Goal: Task Accomplishment & Management: Use online tool/utility

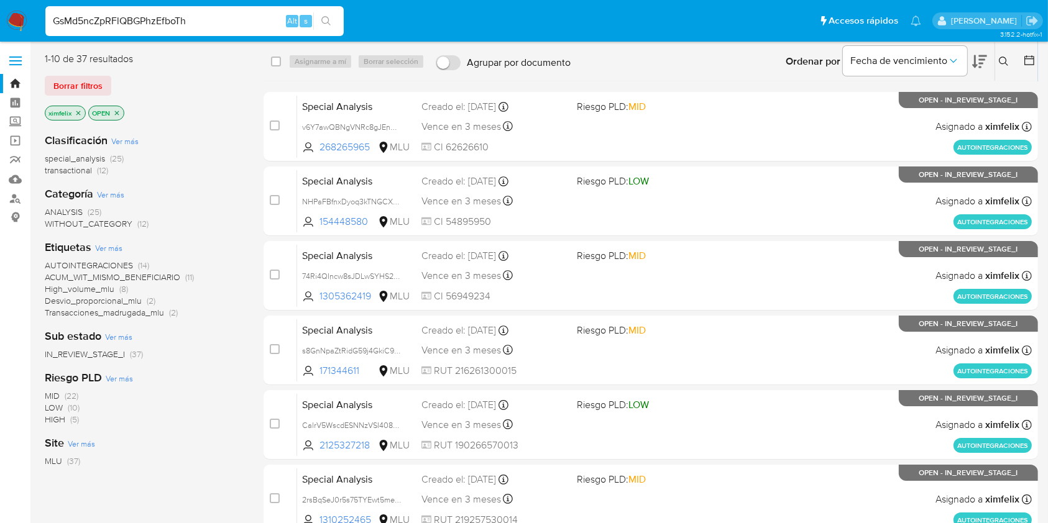
type input "GsMd5ncZpRFlQBGPhzEfboTh"
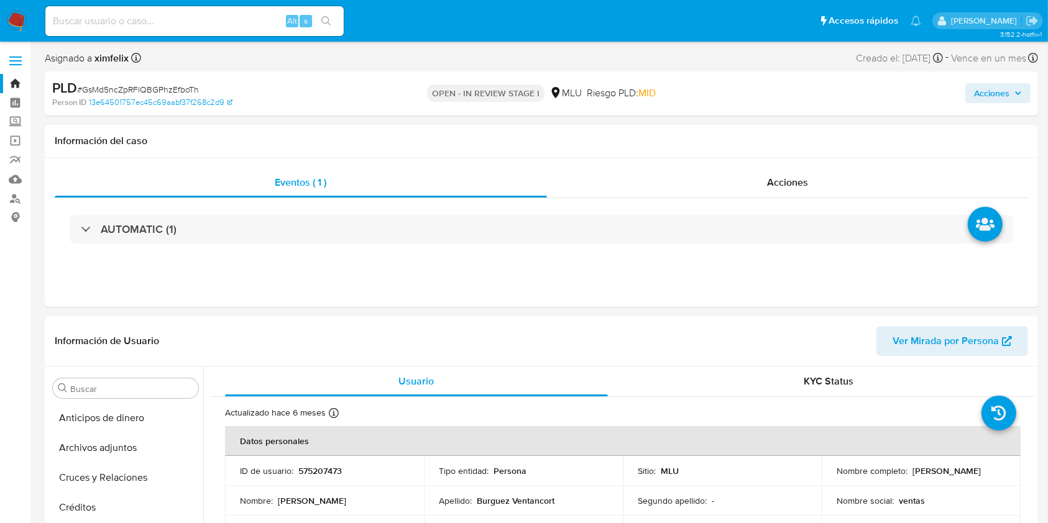
select select "10"
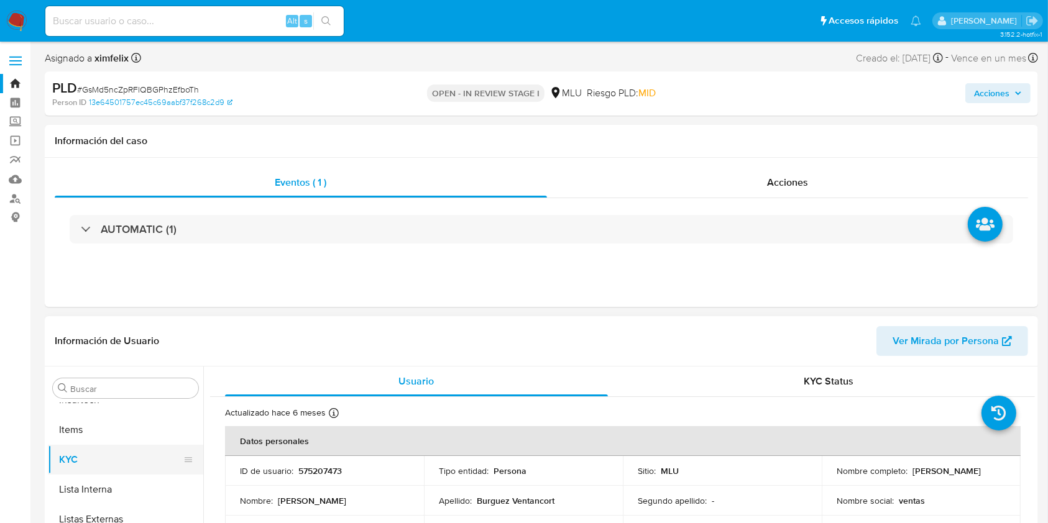
click at [153, 455] on button "KYC" at bounding box center [120, 460] width 145 height 30
click at [153, 455] on button "Cuentas Bancarias" at bounding box center [125, 443] width 155 height 30
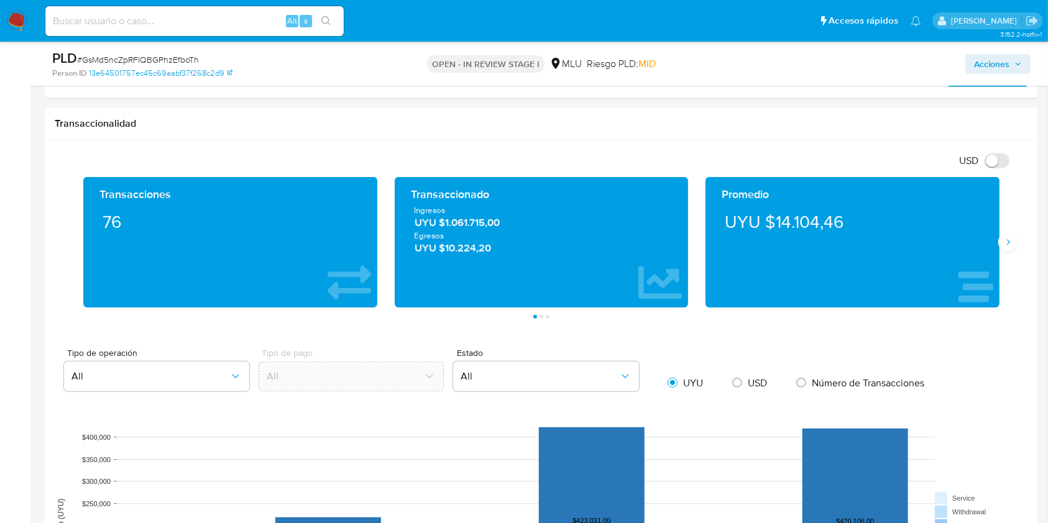
scroll to position [735, 0]
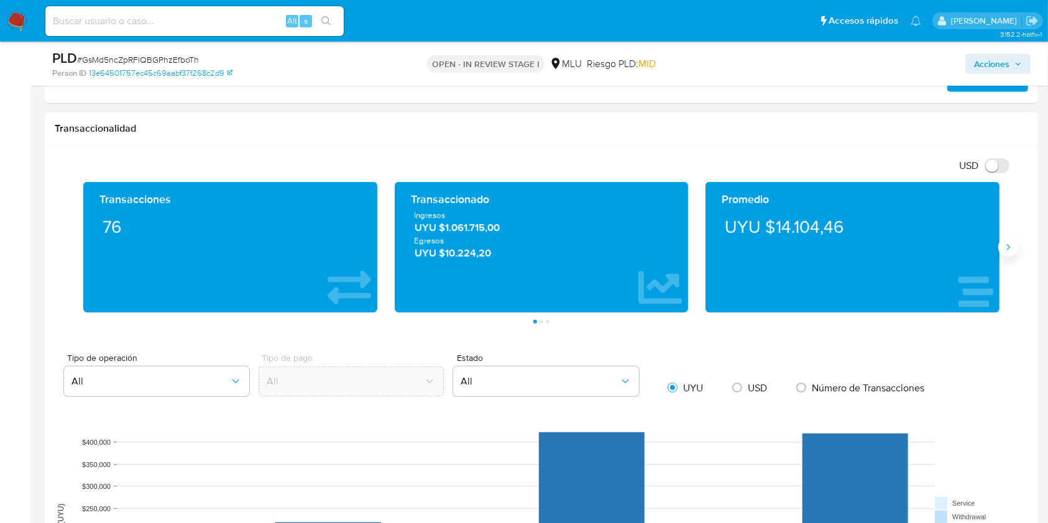
click at [1005, 247] on icon "Siguiente" at bounding box center [1008, 247] width 10 height 10
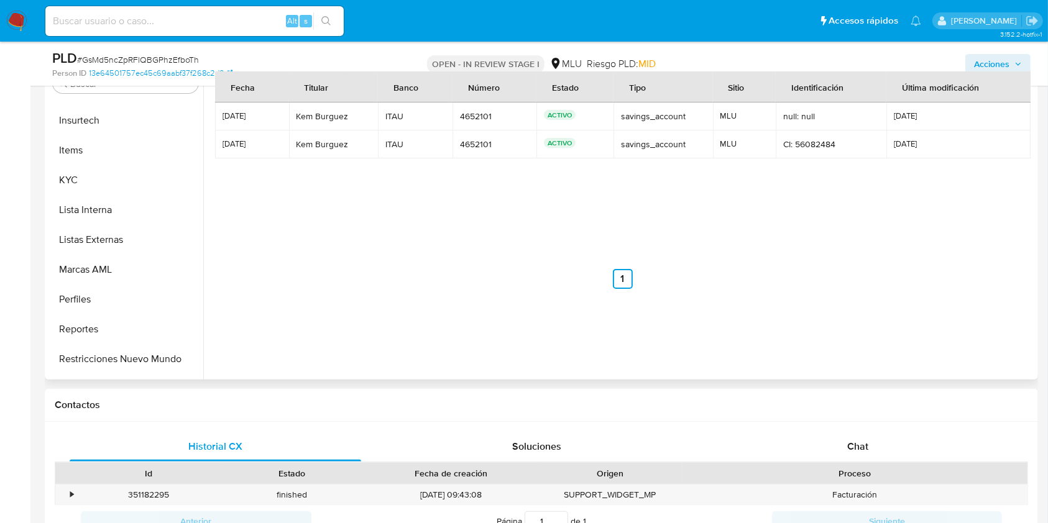
scroll to position [525, 0]
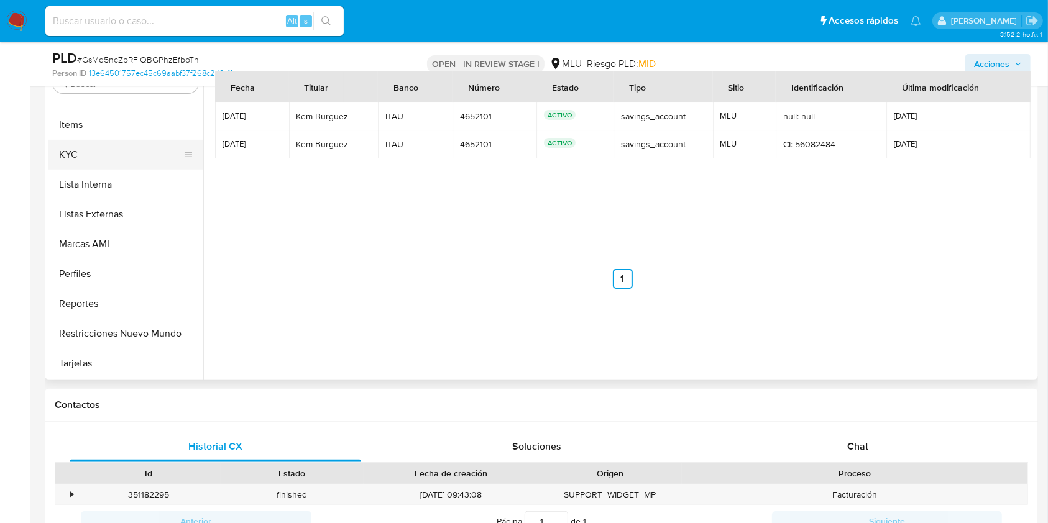
click at [99, 163] on button "KYC" at bounding box center [120, 155] width 145 height 30
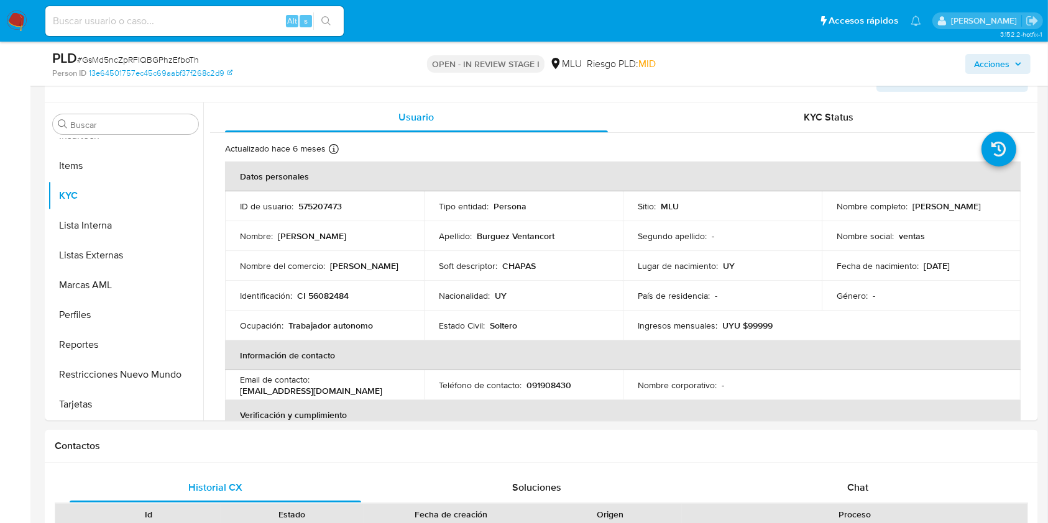
scroll to position [213, 0]
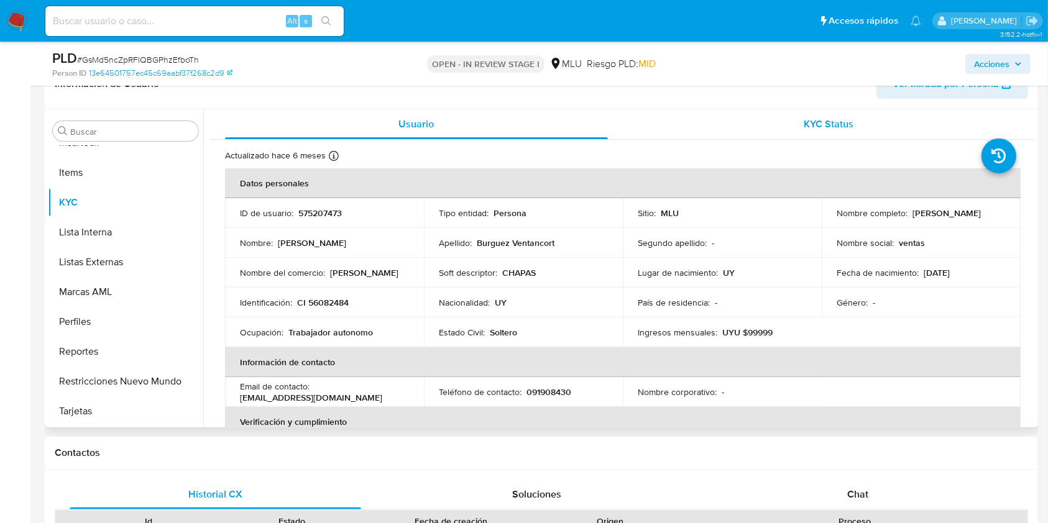
click at [820, 131] on div "KYC Status" at bounding box center [829, 124] width 383 height 30
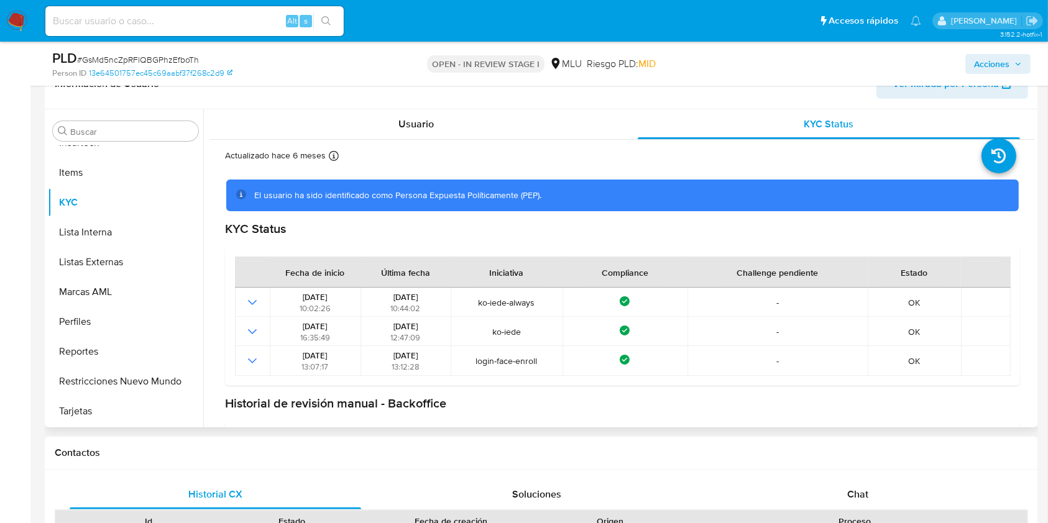
click at [432, 99] on div "Información de Usuario Ver Mirada por Persona" at bounding box center [541, 84] width 993 height 50
click at [427, 122] on span "Usuario" at bounding box center [415, 124] width 35 height 14
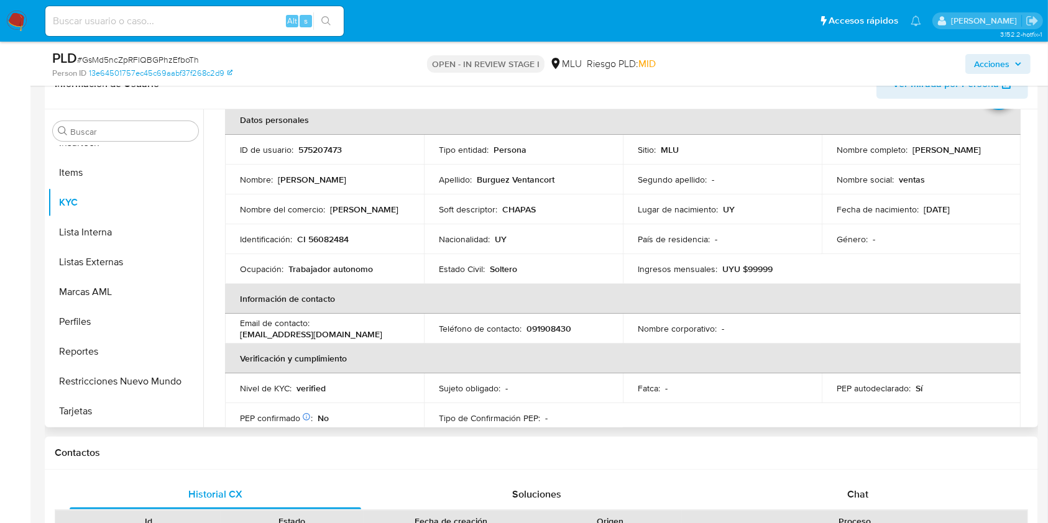
scroll to position [60, 0]
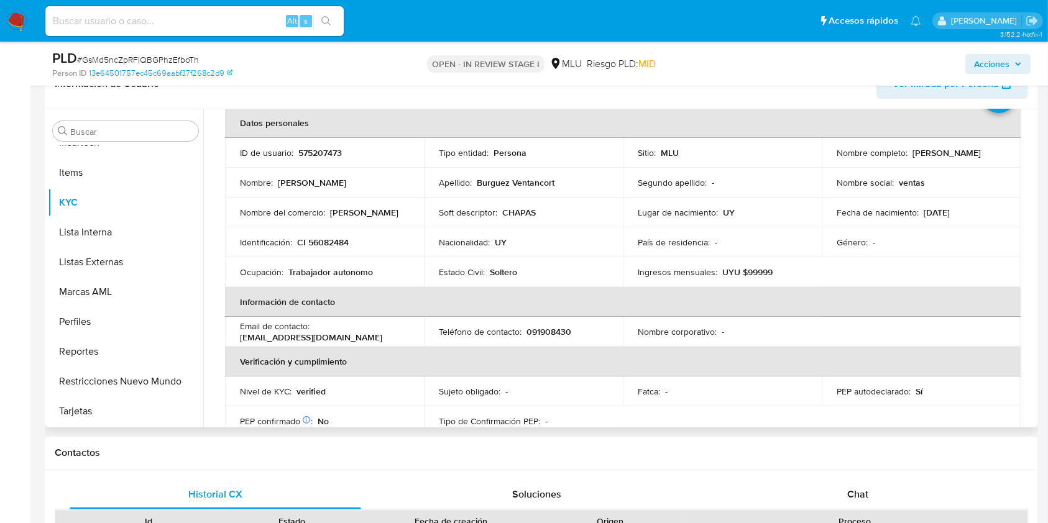
click at [815, 327] on td "Nombre corporativo : -" at bounding box center [722, 332] width 199 height 30
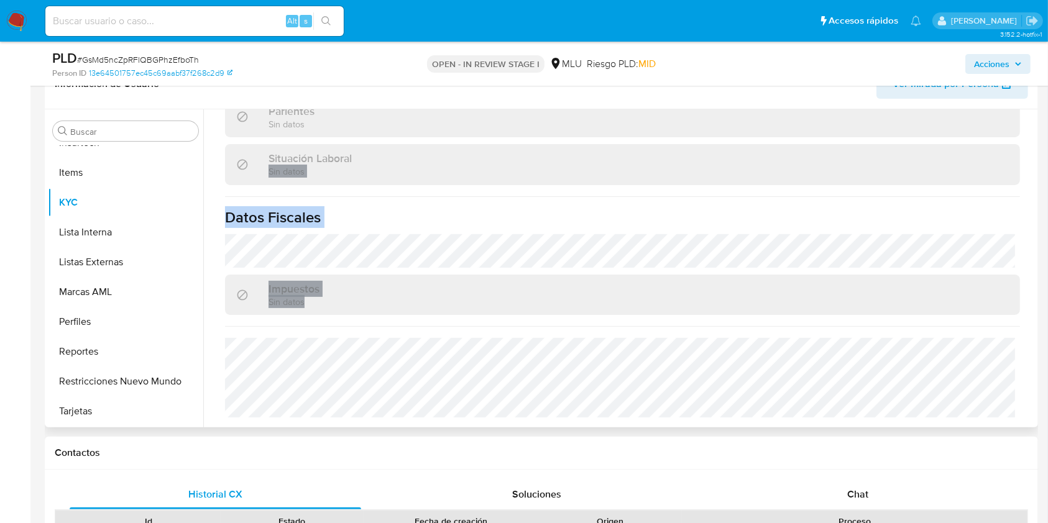
drag, startPoint x: 1034, startPoint y: 370, endPoint x: 1034, endPoint y: 157, distance: 213.2
click at [1034, 157] on div "Usuario KYC Status Actualizado hace 6 meses Creado: 11/04/2022 16:56:54 Actuali…" at bounding box center [619, 268] width 832 height 318
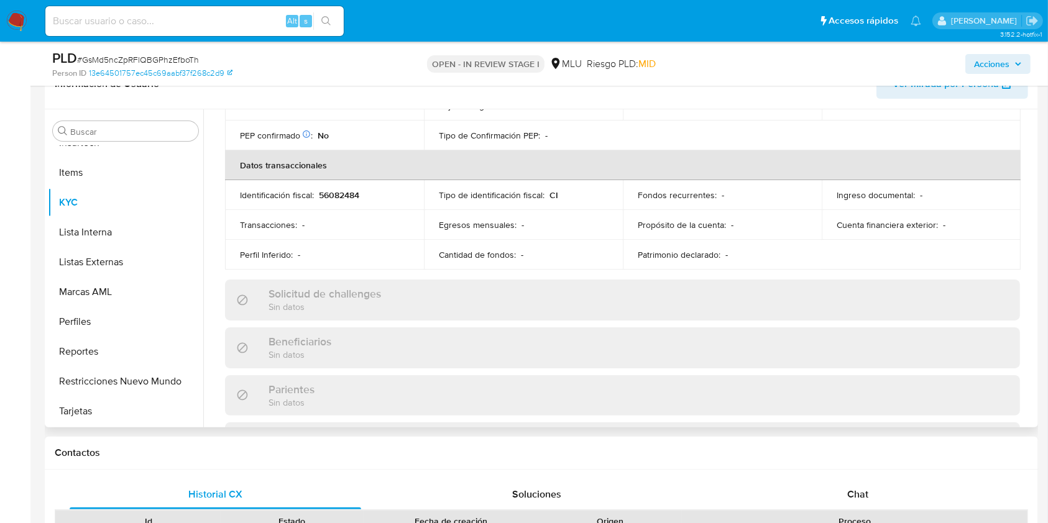
scroll to position [68, 0]
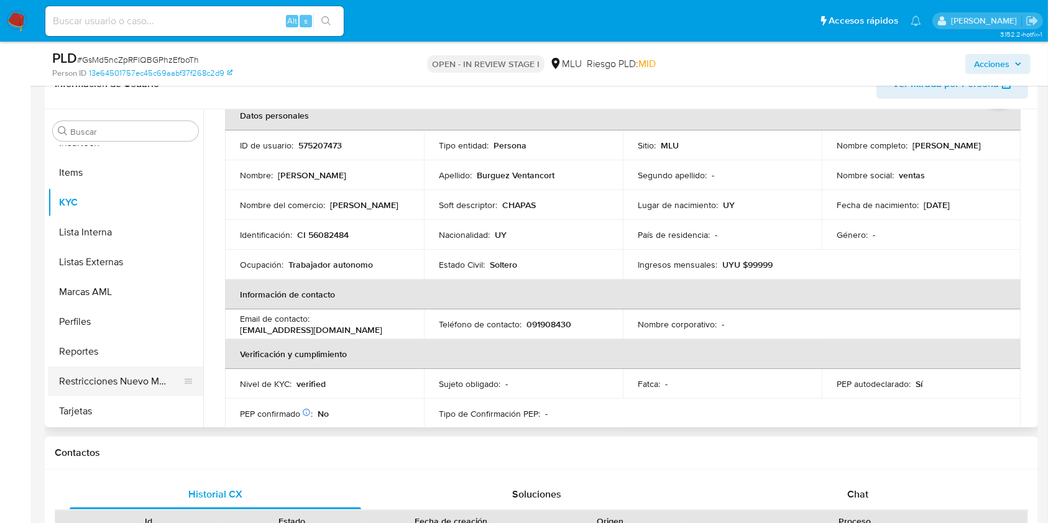
click at [193, 369] on button "Restricciones Nuevo Mundo" at bounding box center [120, 382] width 145 height 30
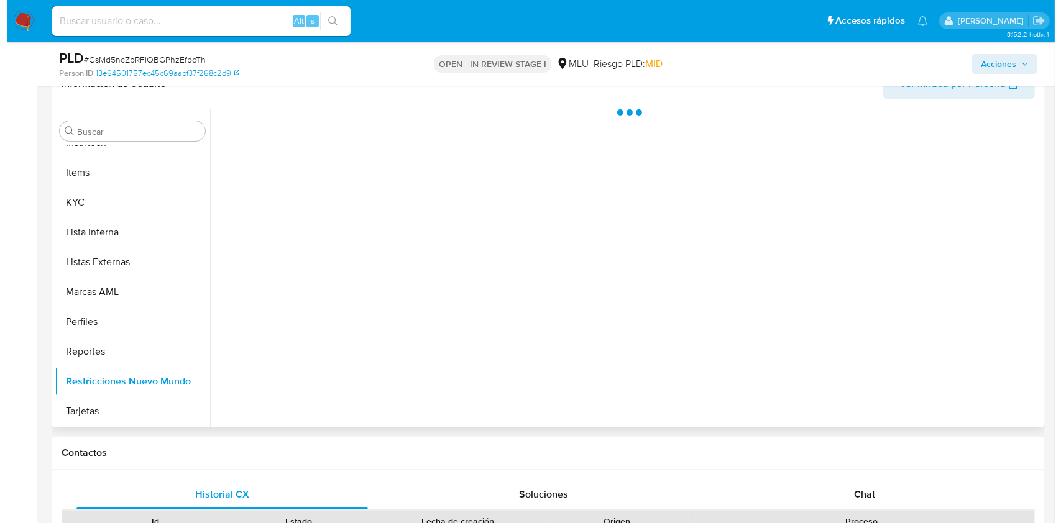
scroll to position [0, 0]
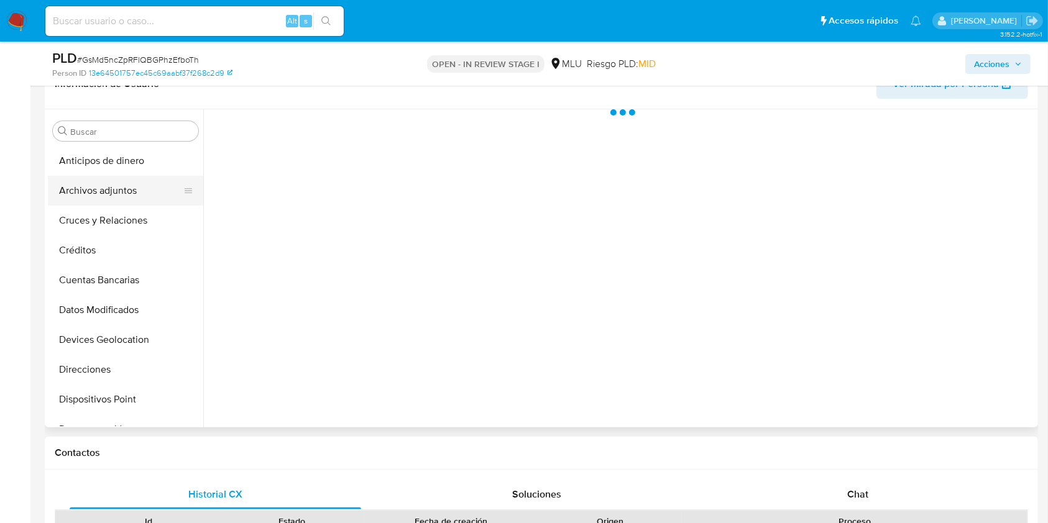
click at [119, 191] on button "Archivos adjuntos" at bounding box center [120, 191] width 145 height 30
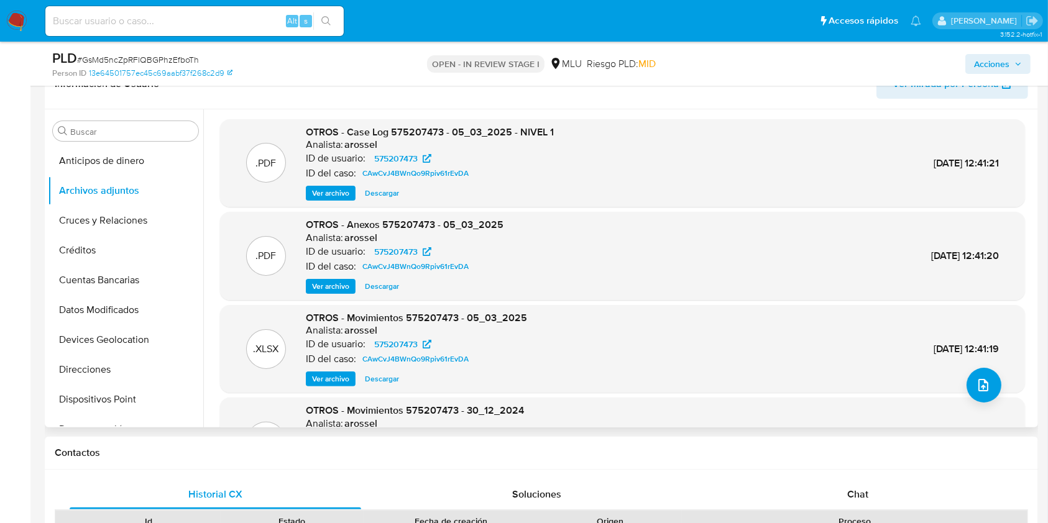
click at [958, 380] on div ".XLSX OTROS - Movimientos 575207473 - 05_03_2025 Analista: arossel ID de usuari…" at bounding box center [622, 349] width 792 height 76
click at [976, 384] on icon "upload-file" at bounding box center [983, 385] width 15 height 15
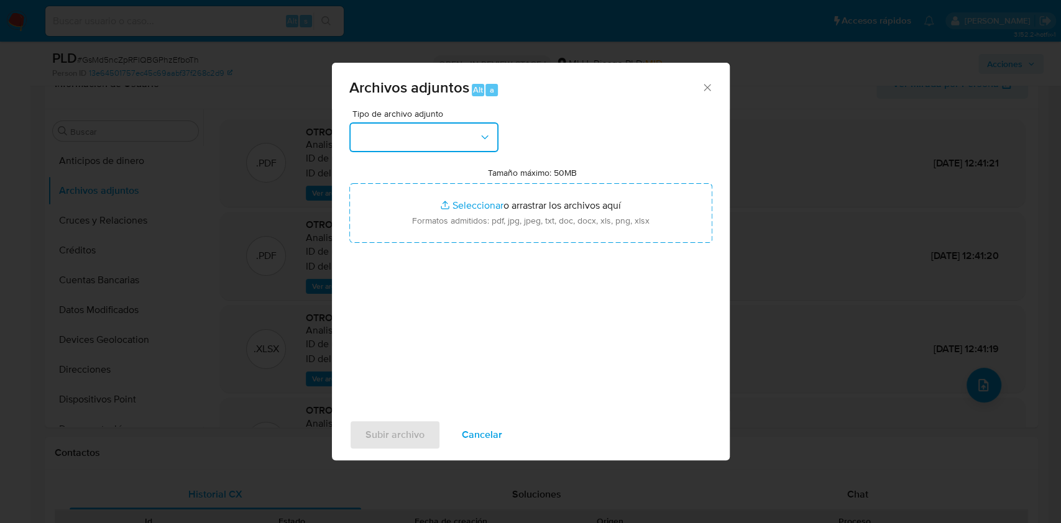
click at [445, 140] on button "button" at bounding box center [423, 137] width 149 height 30
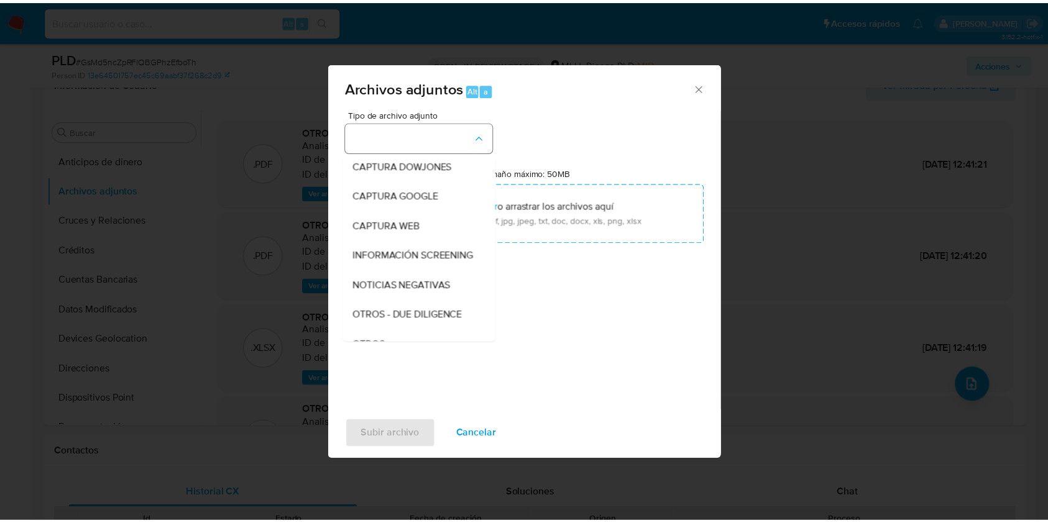
scroll to position [65, 0]
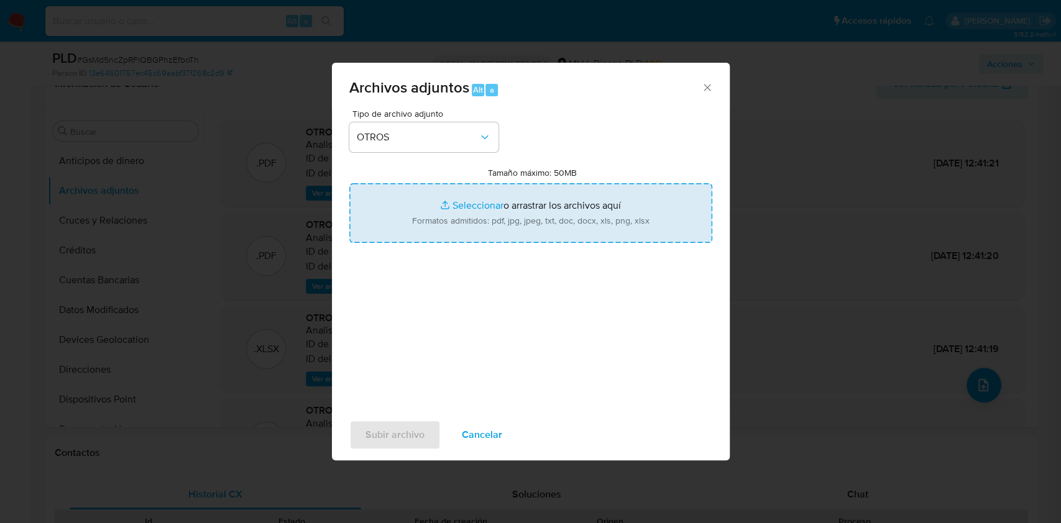
type input "C:\fakepath\TABLA TRANSACCIONAL 575207473 13.08.2025.xlsx"
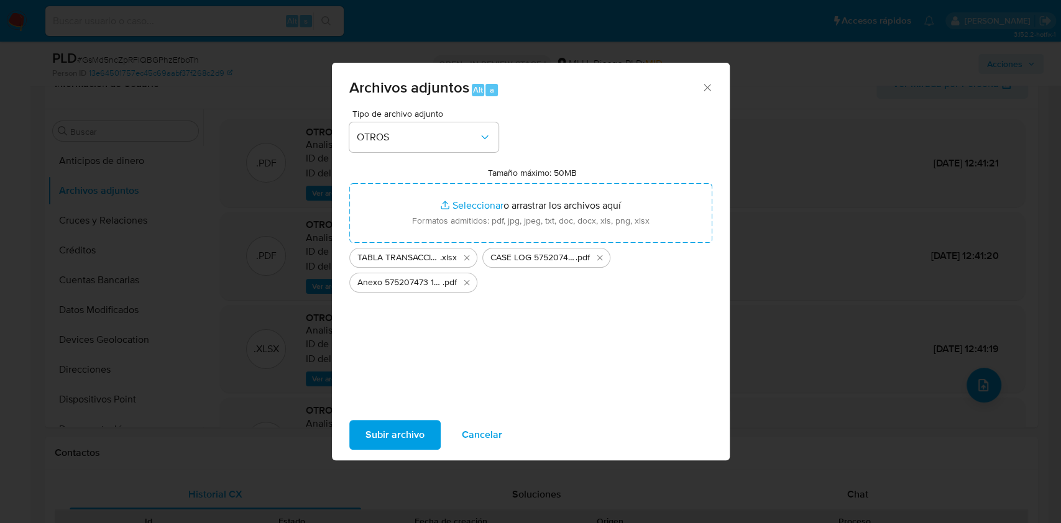
click at [400, 428] on span "Subir archivo" at bounding box center [394, 434] width 59 height 27
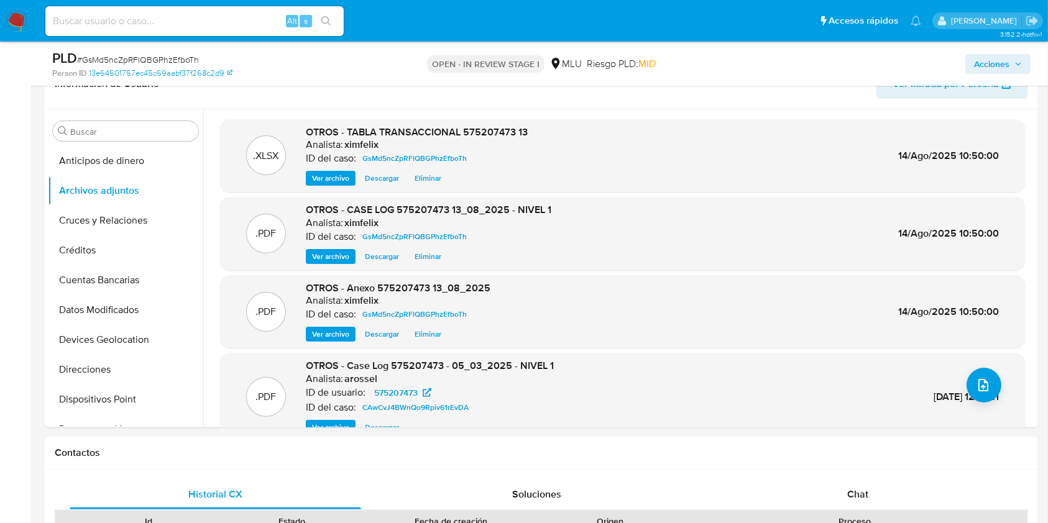
click at [998, 42] on div "PLD # GsMd5ncZpRFlQBGPhzEfboTh Person ID 13e64501757ec45c69aabf37f268c2d9 OPEN …" at bounding box center [541, 64] width 993 height 44
click at [993, 67] on span "Acciones" at bounding box center [991, 64] width 35 height 20
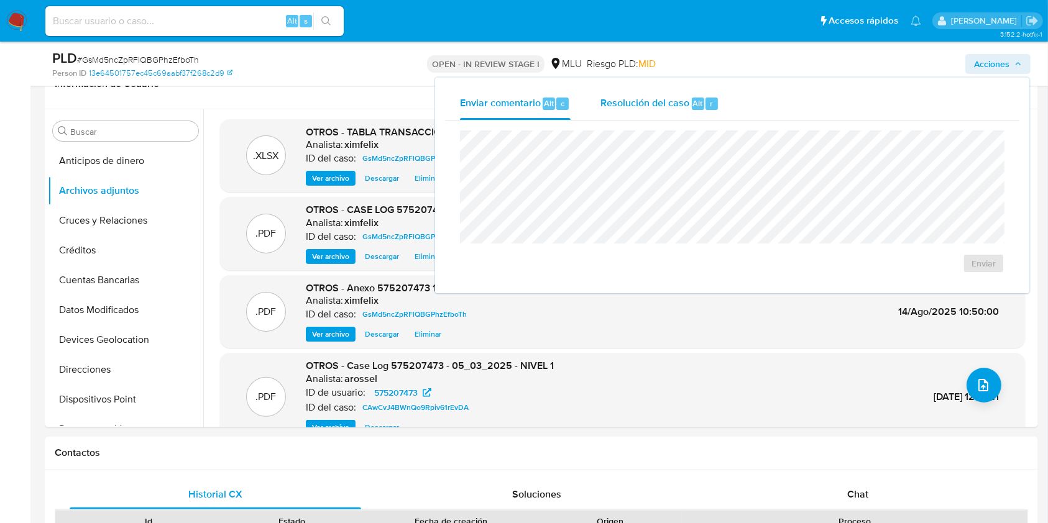
click at [664, 94] on div "Resolución del caso Alt r" at bounding box center [659, 104] width 119 height 32
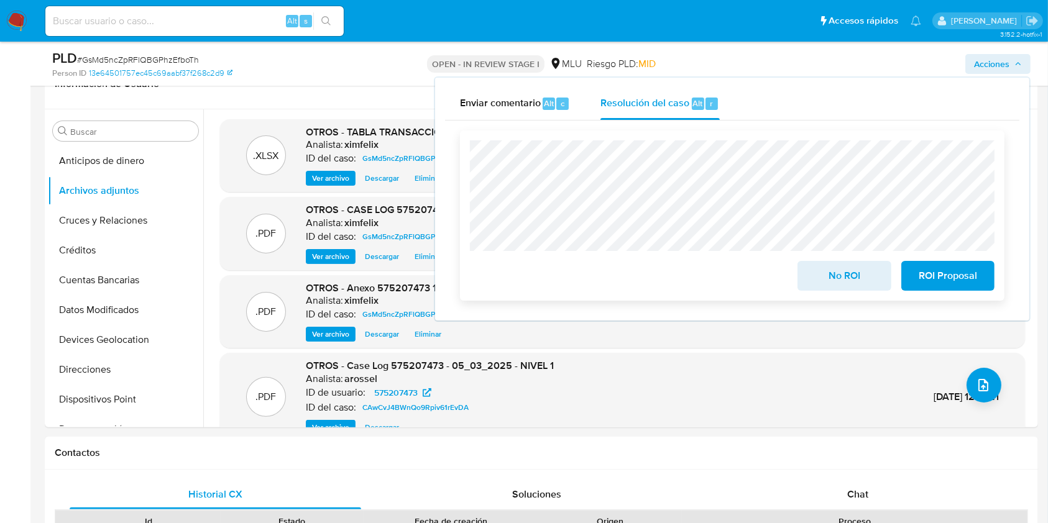
click at [828, 276] on span "No ROI" at bounding box center [844, 275] width 61 height 27
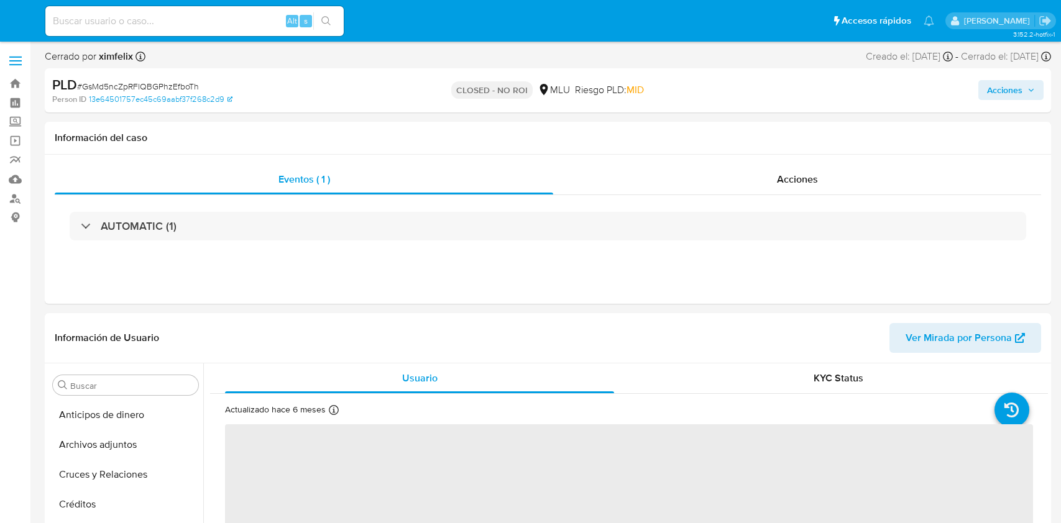
select select "10"
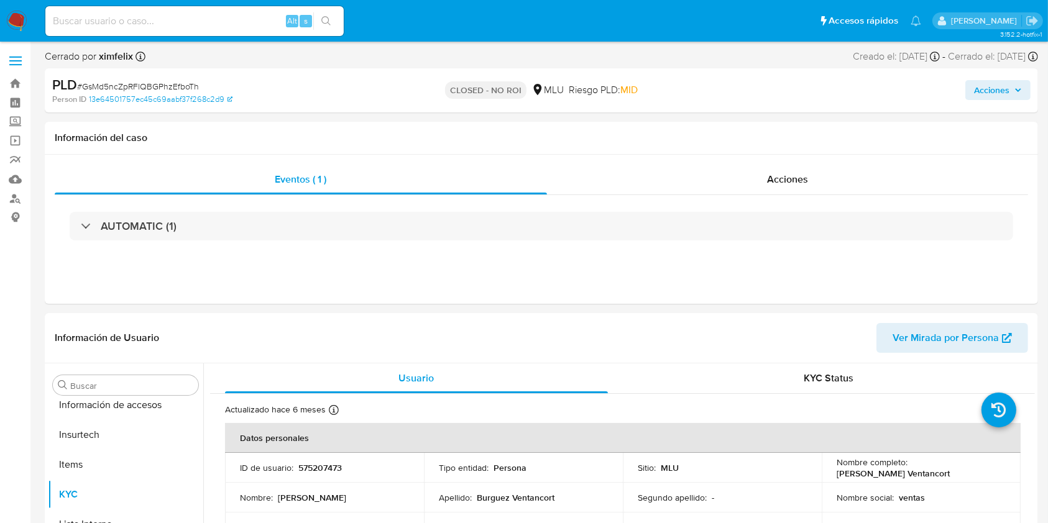
scroll to position [525, 0]
click at [241, 19] on input at bounding box center [194, 21] width 298 height 16
click at [15, 13] on img at bounding box center [16, 21] width 21 height 21
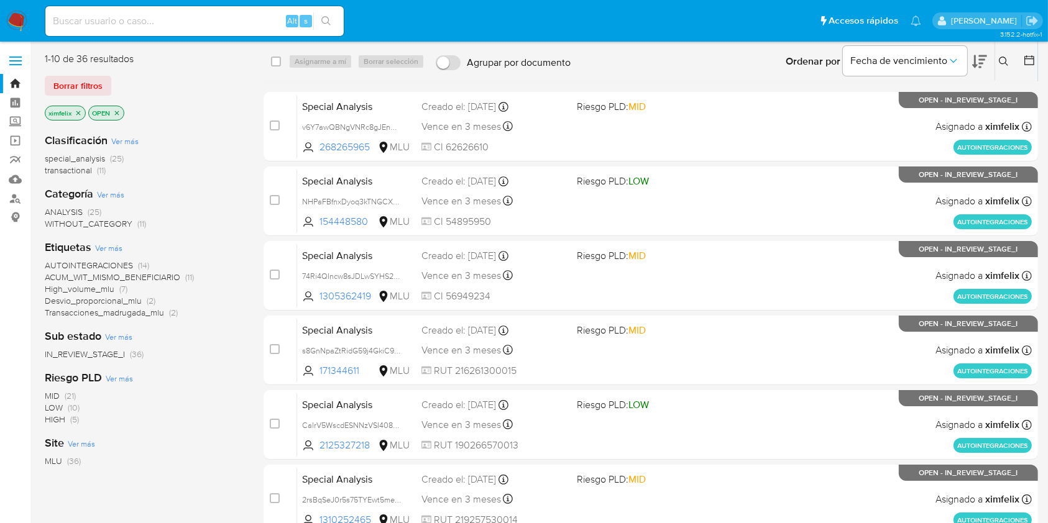
click at [160, 11] on div "Alt s" at bounding box center [194, 21] width 298 height 30
click at [157, 14] on input at bounding box center [194, 21] width 298 height 16
paste input "pjXewFn8THym2lJUdSXpASu2"
type input "pjXewFn8THym2lJUdSXpASu2"
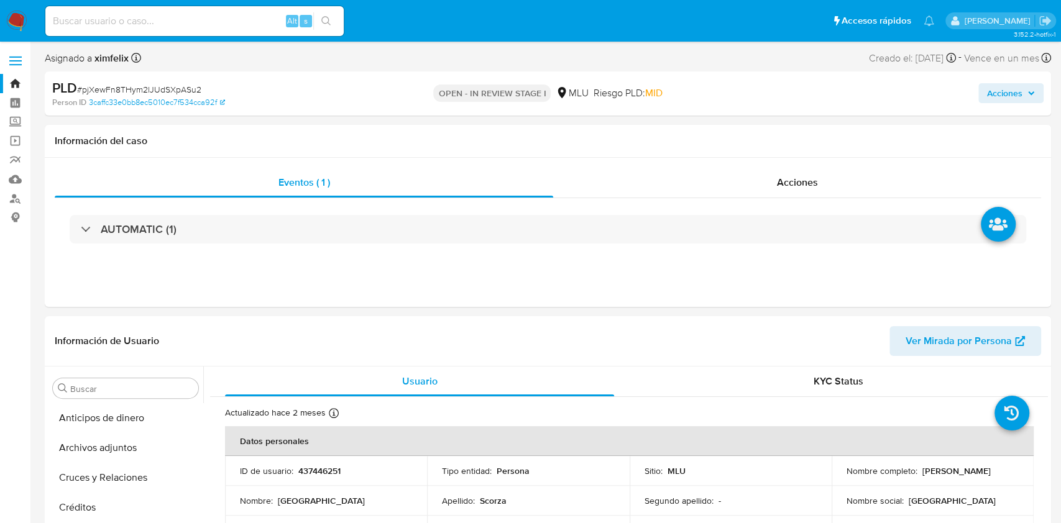
select select "10"
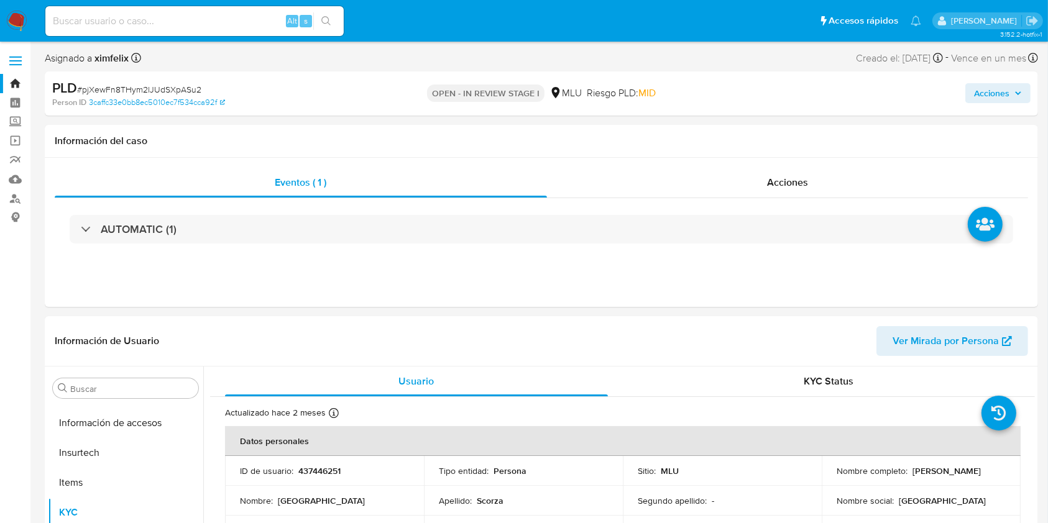
scroll to position [525, 0]
click at [203, 26] on input at bounding box center [194, 21] width 298 height 16
paste input "pjXewFn8THym2lJUdSXpASu2"
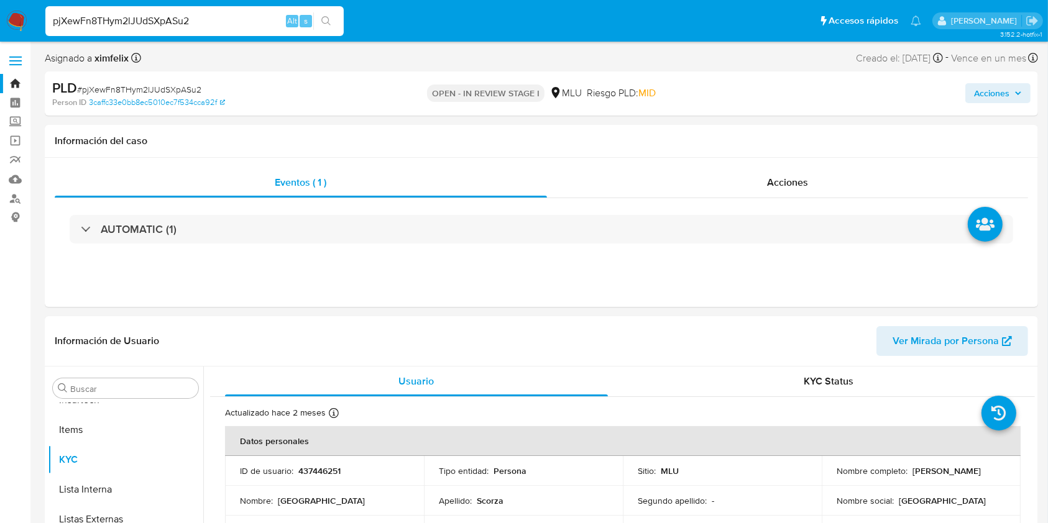
type input "pjXewFn8THym2lJUdSXpASu2"
click at [933, 338] on span "Ver Mirada por Persona" at bounding box center [946, 341] width 106 height 30
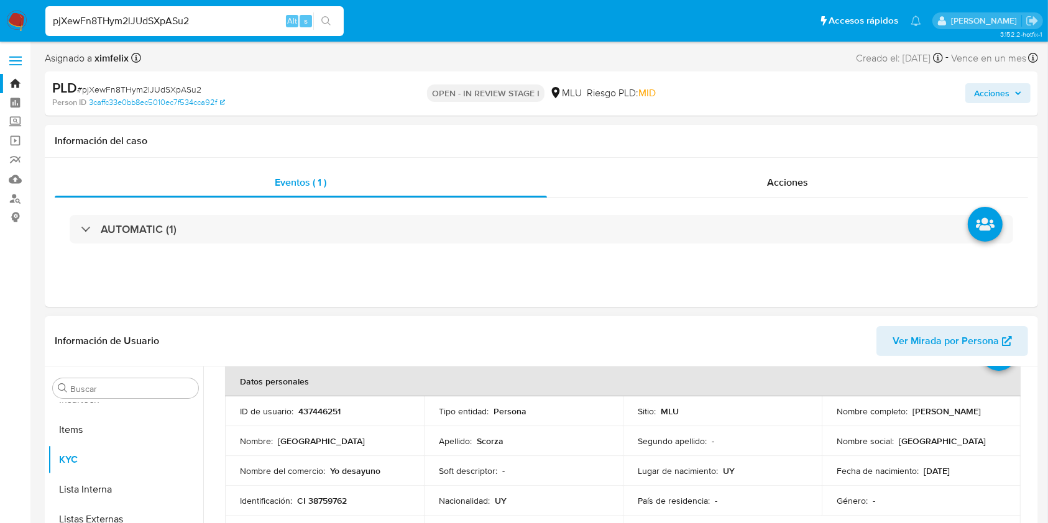
scroll to position [83, 0]
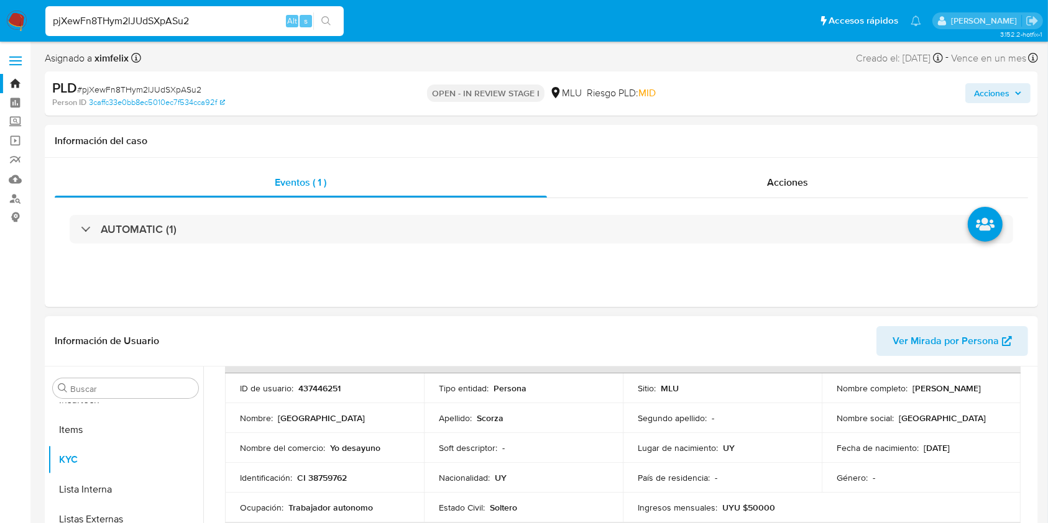
drag, startPoint x: 973, startPoint y: 392, endPoint x: 907, endPoint y: 385, distance: 66.2
click at [907, 385] on div "Nombre completo : Florencia Scorza" at bounding box center [921, 388] width 169 height 11
copy p "Florencia Scorza"
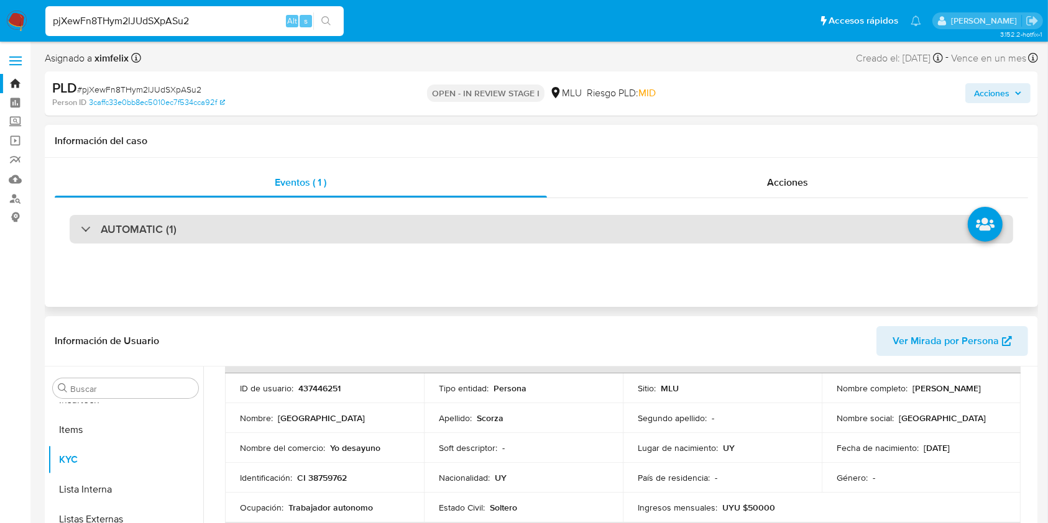
click at [300, 227] on div "AUTOMATIC (1)" at bounding box center [541, 229] width 943 height 29
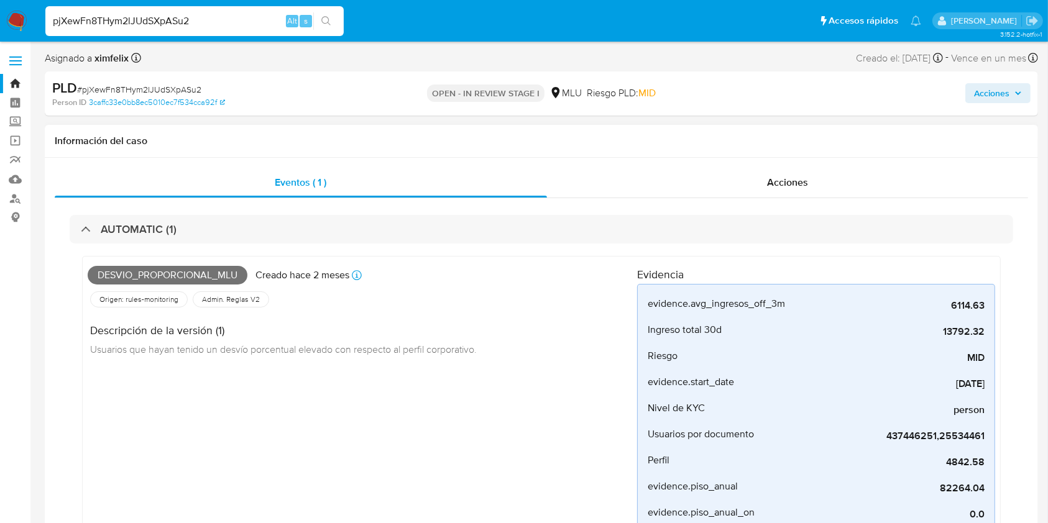
click at [164, 272] on span "Desvio_proporcional_mlu" at bounding box center [168, 275] width 160 height 19
copy span "Desvio_proporcional_mlu"
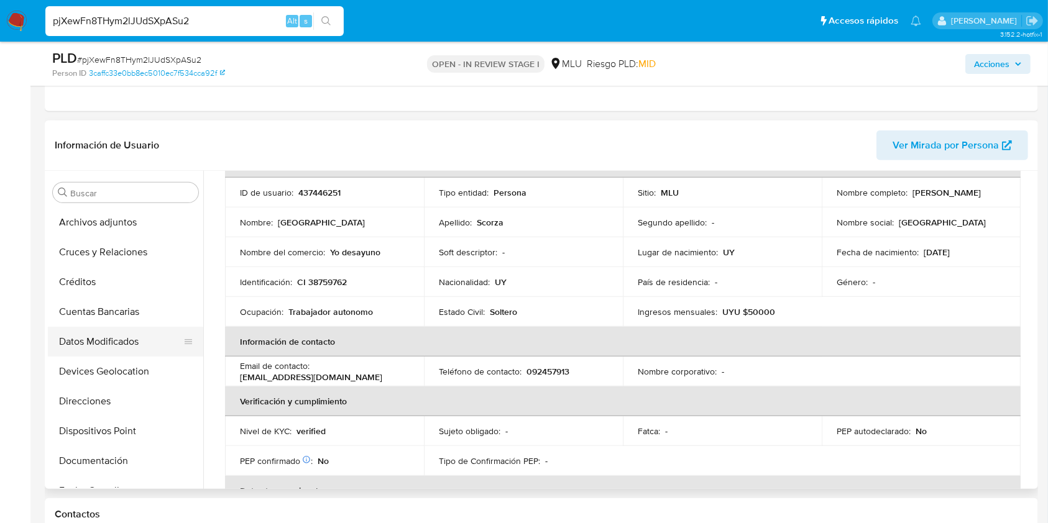
scroll to position [28, 0]
click at [124, 231] on button "Archivos adjuntos" at bounding box center [125, 224] width 155 height 30
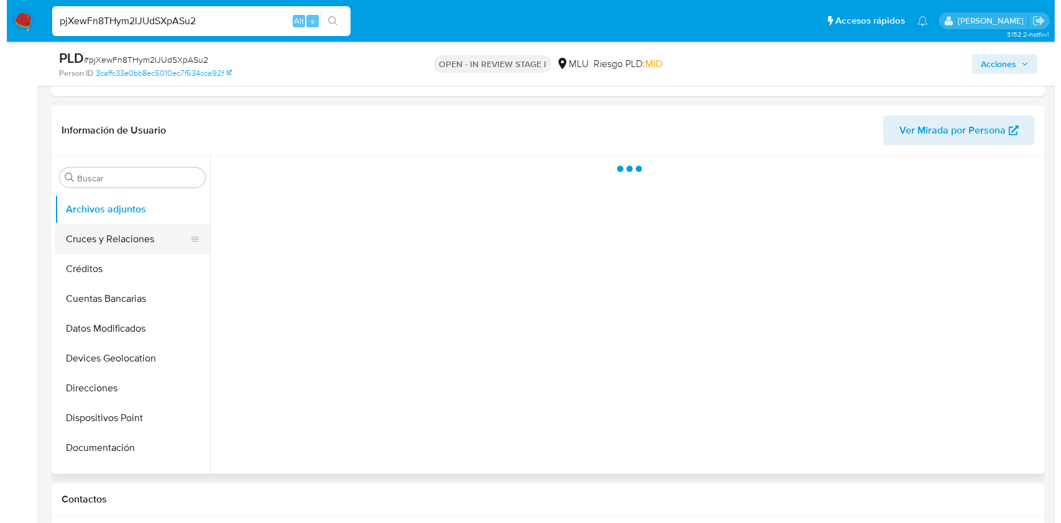
scroll to position [0, 0]
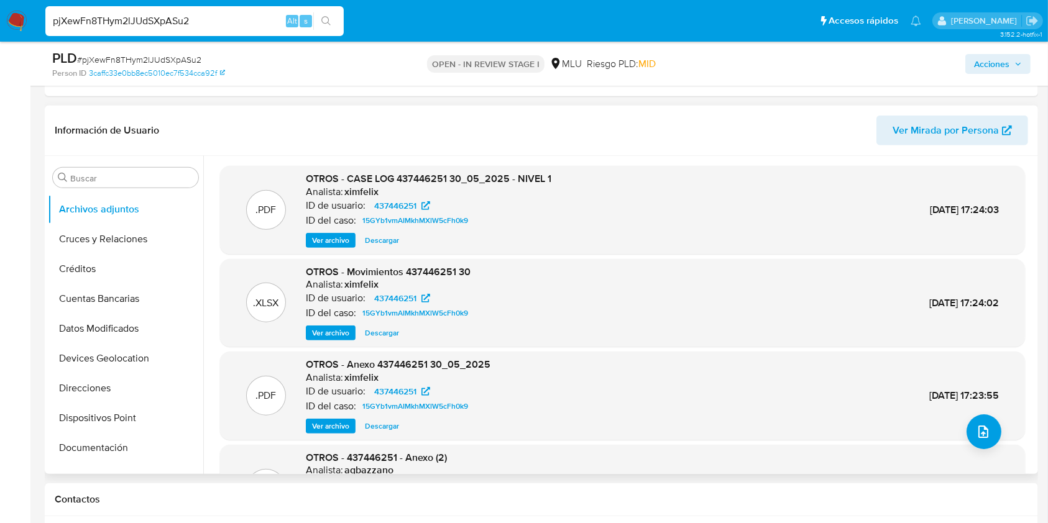
click at [333, 235] on span "Ver archivo" at bounding box center [330, 240] width 37 height 12
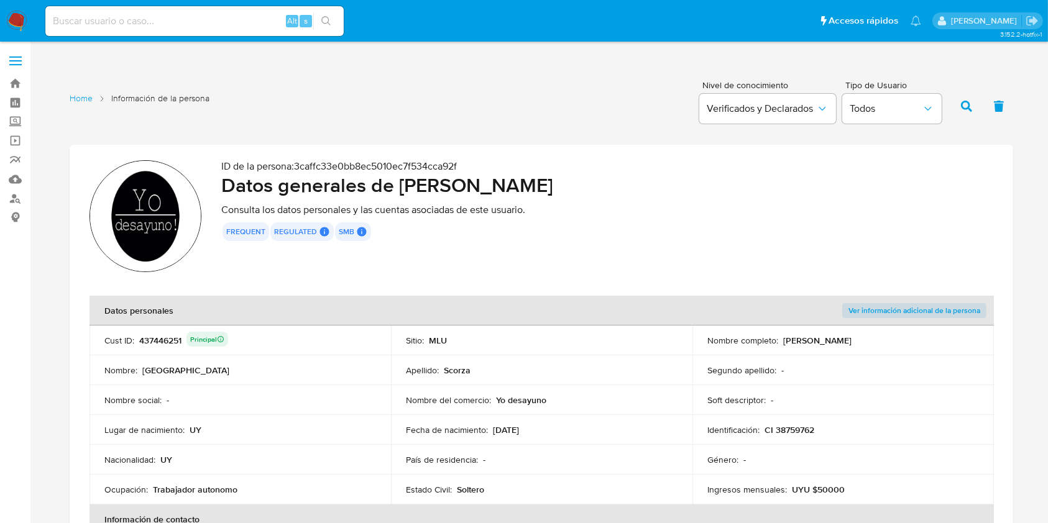
click at [792, 429] on p "CI 38759762" at bounding box center [789, 430] width 50 height 11
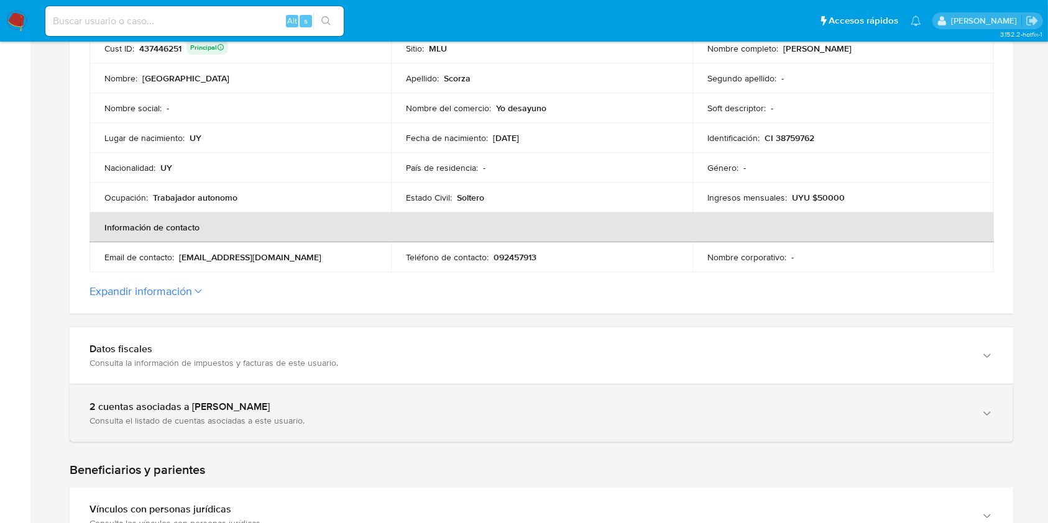
scroll to position [331, 0]
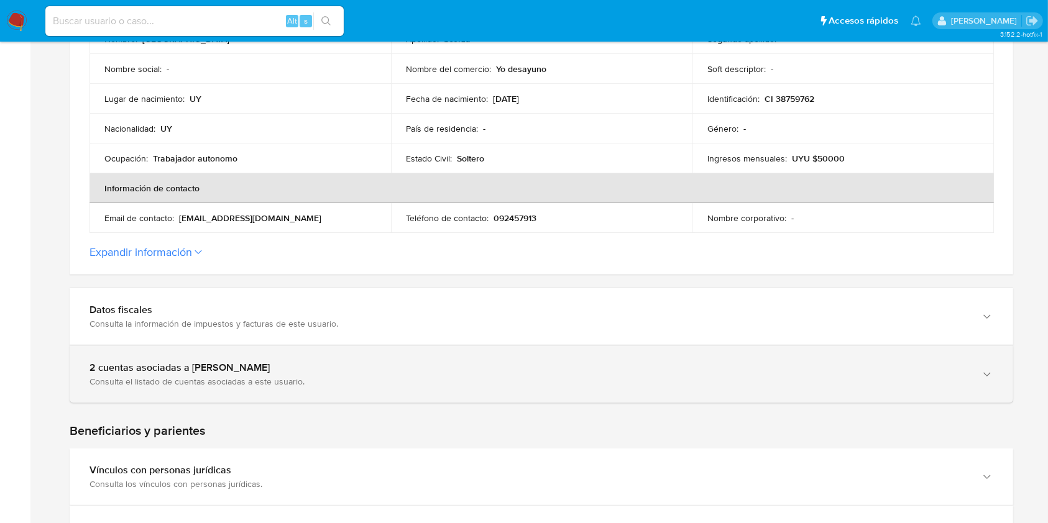
click at [193, 355] on div "2 cuentas asociadas a Florencia Scorza Consulta el listado de cuentas asociadas…" at bounding box center [541, 374] width 943 height 57
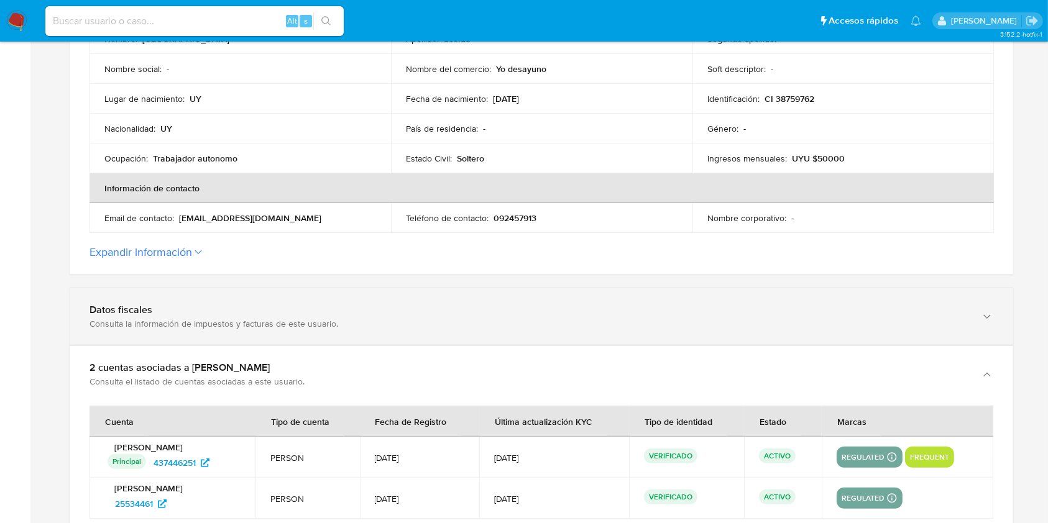
click at [209, 321] on div "Consulta la información de impuestos y facturas de este usuario." at bounding box center [529, 323] width 879 height 11
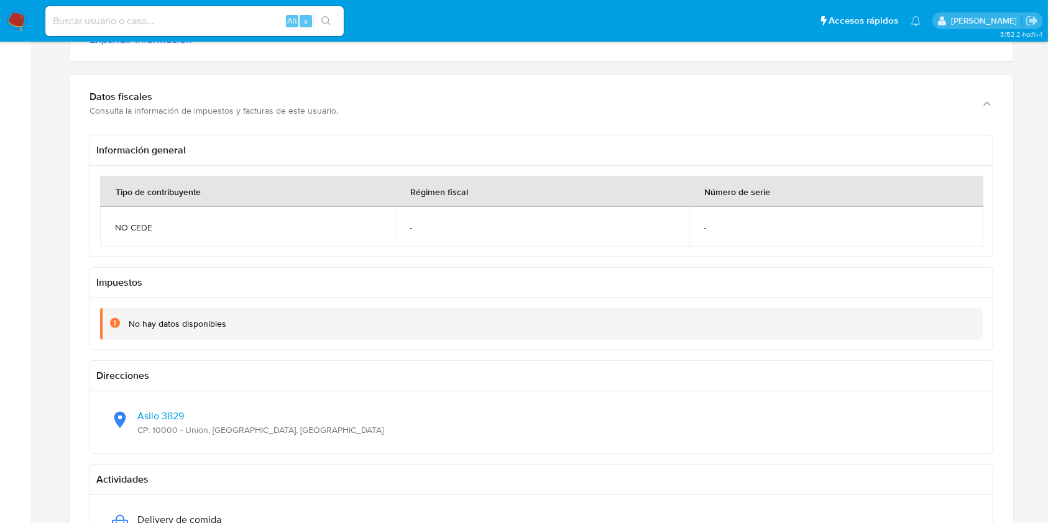
scroll to position [580, 0]
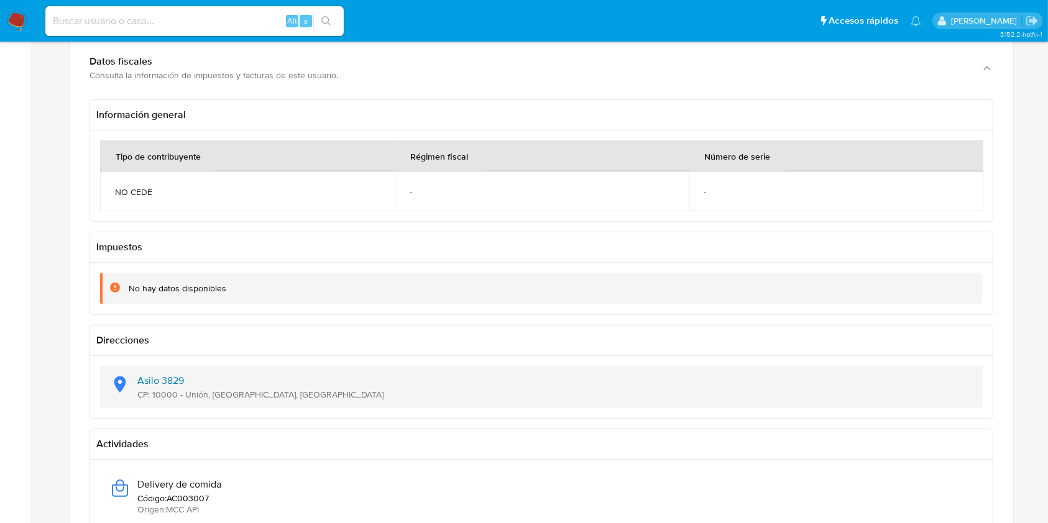
drag, startPoint x: 303, startPoint y: 393, endPoint x: 138, endPoint y: 378, distance: 166.0
click at [138, 378] on div "Asilo 3829 CP: 10000 - Unión, Montevideo, Uruguay" at bounding box center [541, 387] width 863 height 42
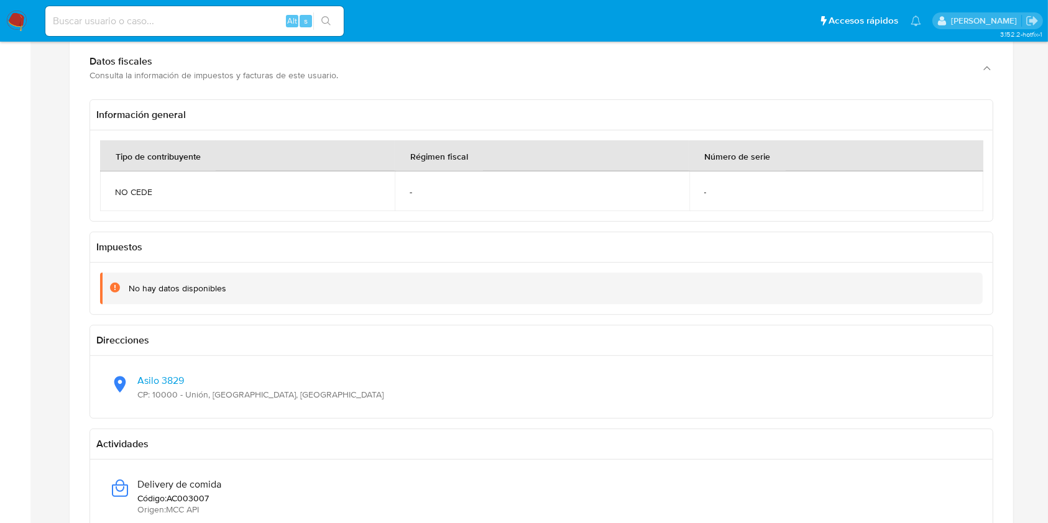
scroll to position [663, 0]
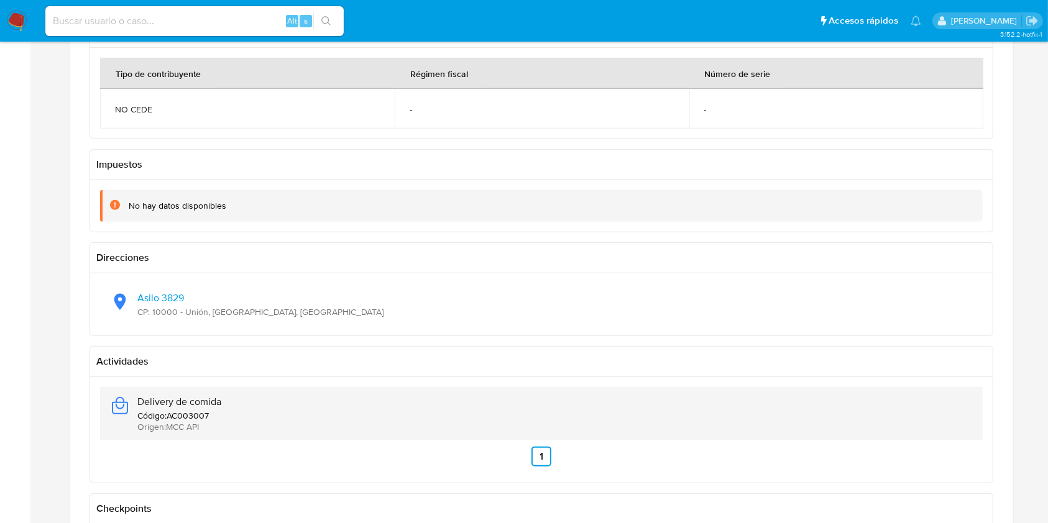
drag, startPoint x: 235, startPoint y: 397, endPoint x: 137, endPoint y: 395, distance: 97.6
click at [137, 395] on div "Delivery de comida Código : AC003007 Origen : MCC API" at bounding box center [541, 413] width 863 height 53
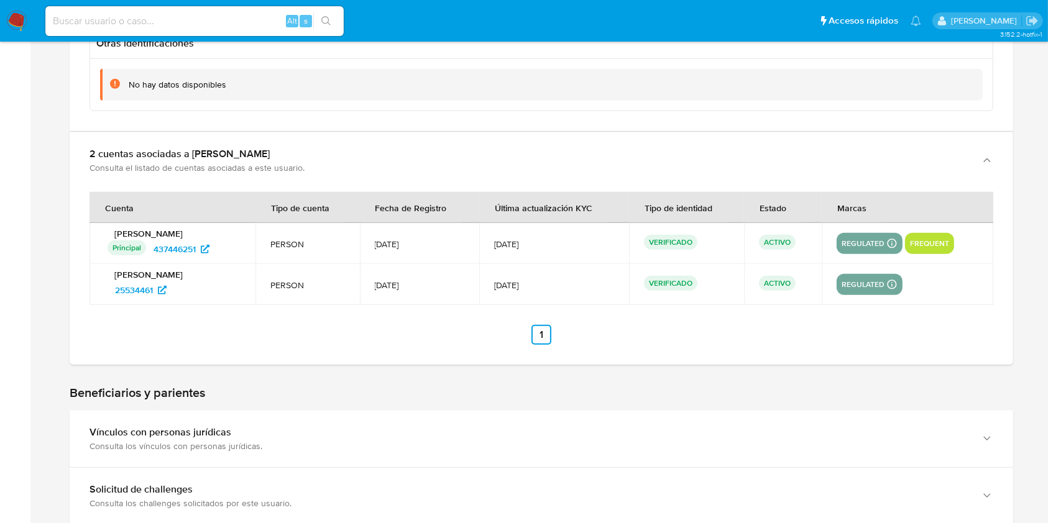
scroll to position [1243, 0]
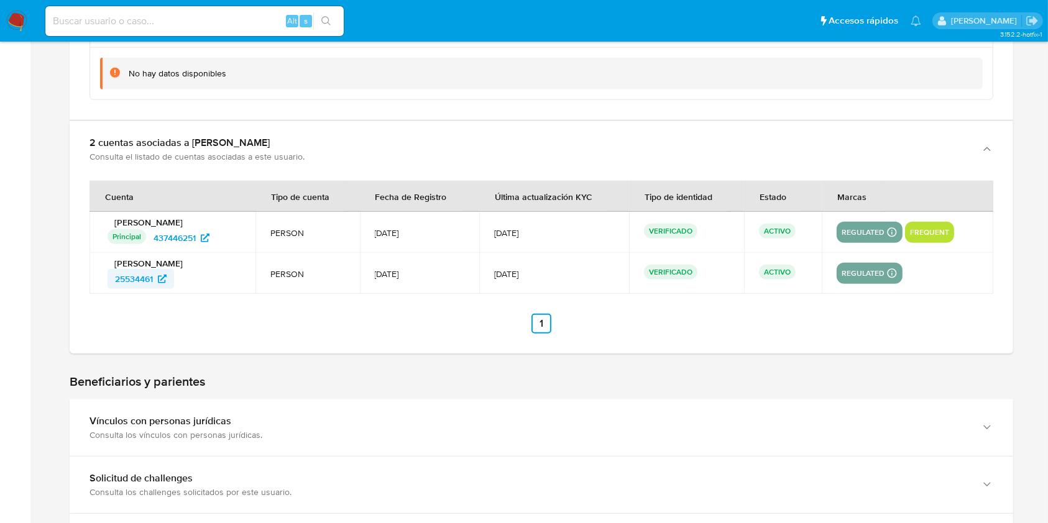
drag, startPoint x: 187, startPoint y: 281, endPoint x: 115, endPoint y: 279, distance: 72.1
click at [115, 279] on div "25534461" at bounding box center [174, 279] width 133 height 20
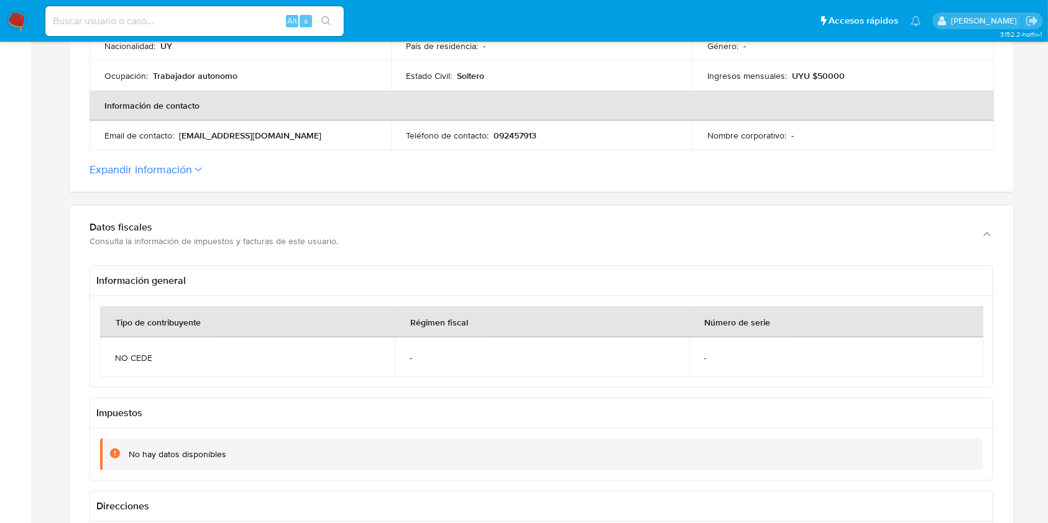
scroll to position [0, 0]
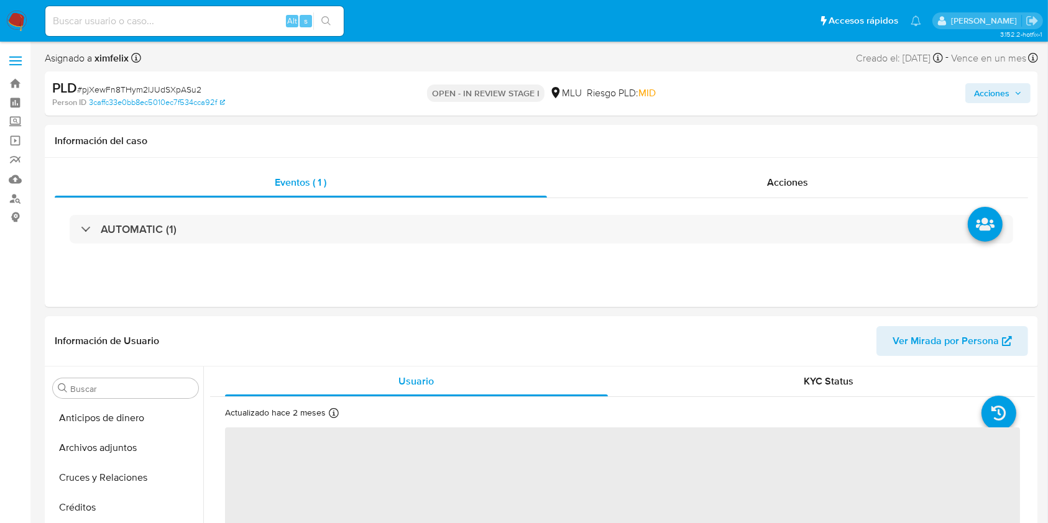
select select "10"
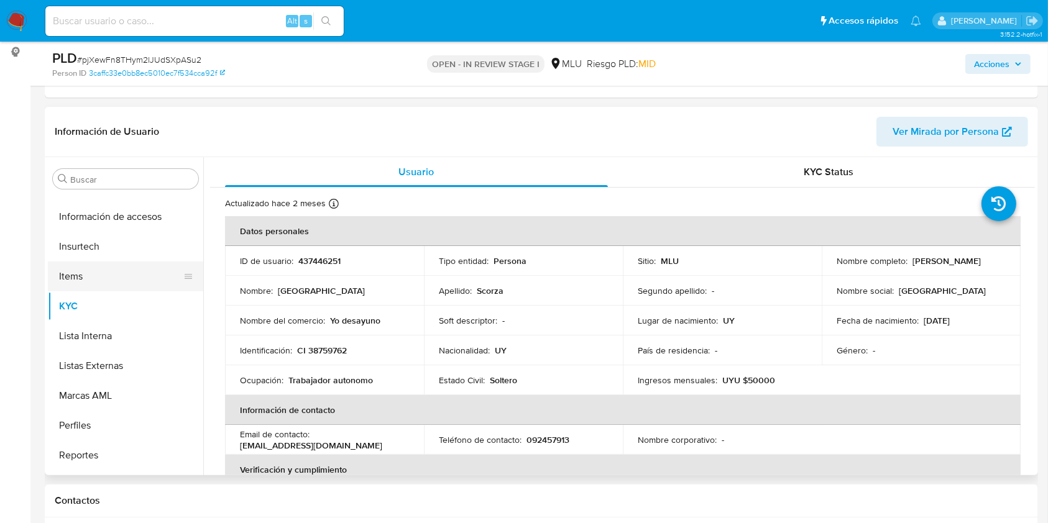
scroll to position [525, 0]
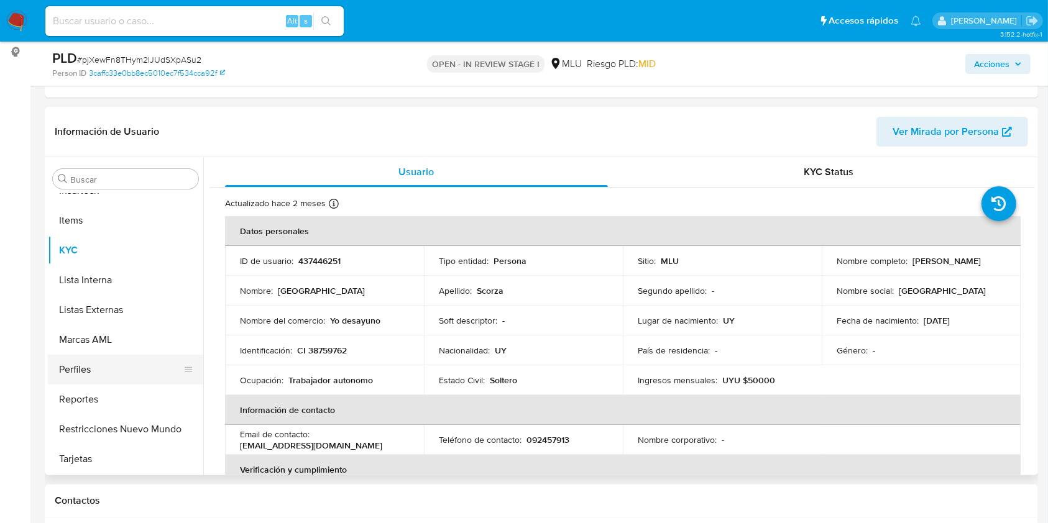
click at [126, 375] on button "Perfiles" at bounding box center [120, 370] width 145 height 30
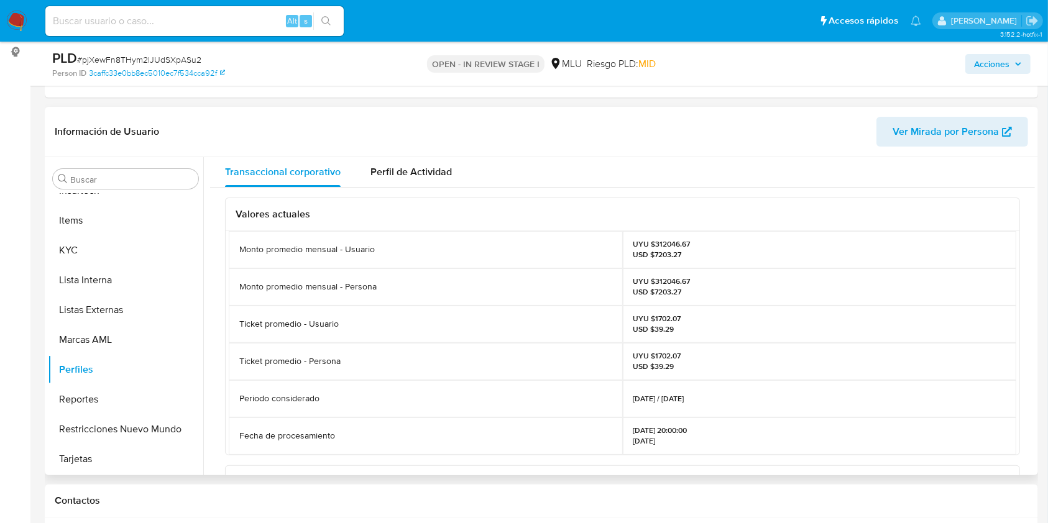
click at [667, 277] on p "UYU $312046.67 USD $7203.27" at bounding box center [661, 287] width 57 height 20
copy p "312046.67"
click at [106, 246] on button "KYC" at bounding box center [120, 251] width 145 height 30
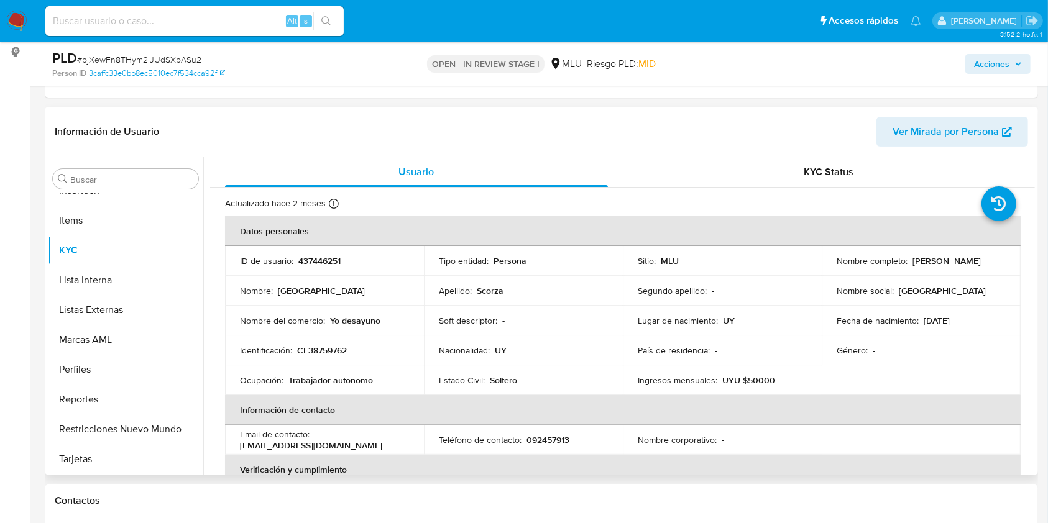
drag, startPoint x: 970, startPoint y: 263, endPoint x: 907, endPoint y: 261, distance: 63.4
click at [907, 261] on div "Nombre completo : Florencia Scorza" at bounding box center [921, 260] width 169 height 11
copy div "[PERSON_NAME]"
click at [322, 346] on p "CI 38759762" at bounding box center [322, 350] width 50 height 11
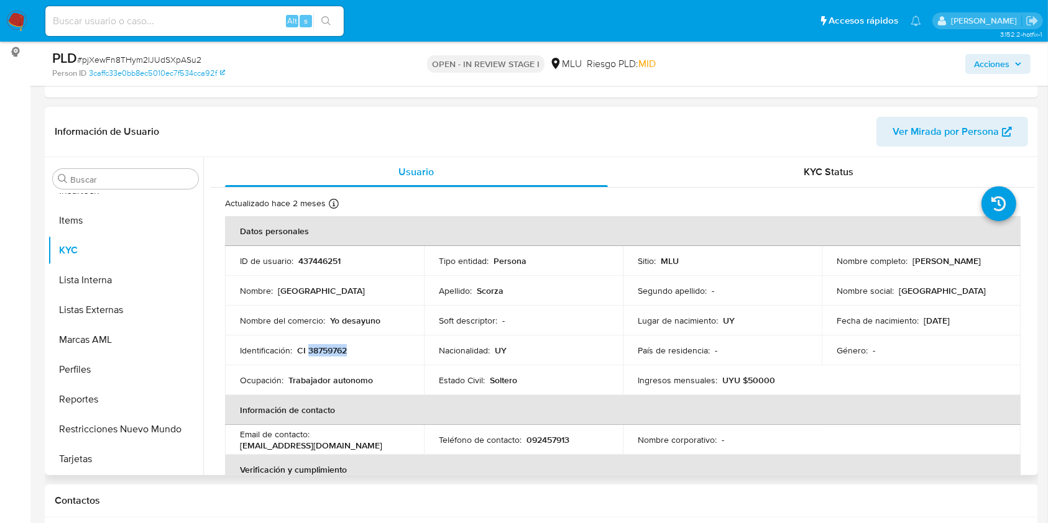
copy p "38759762"
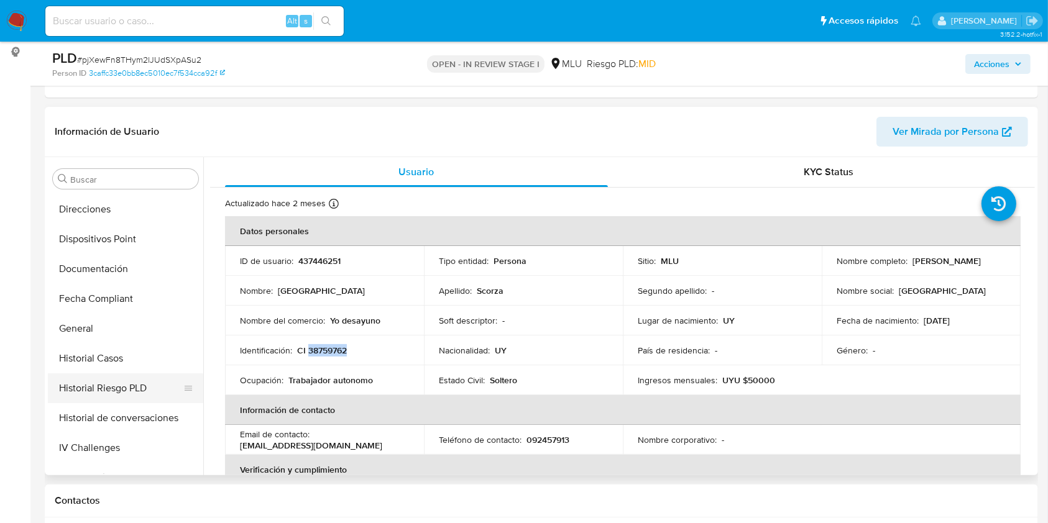
scroll to position [194, 0]
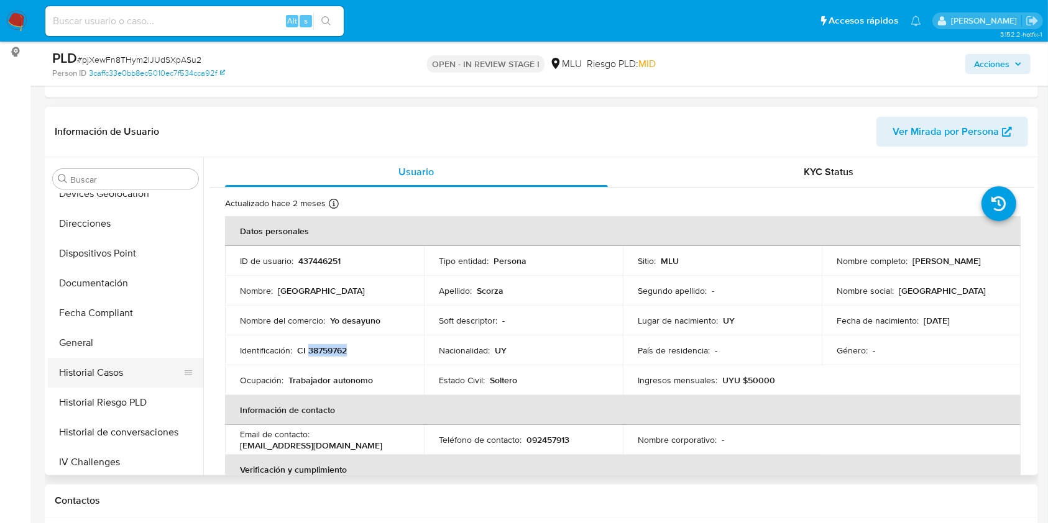
click at [123, 365] on button "Historial Casos" at bounding box center [120, 373] width 145 height 30
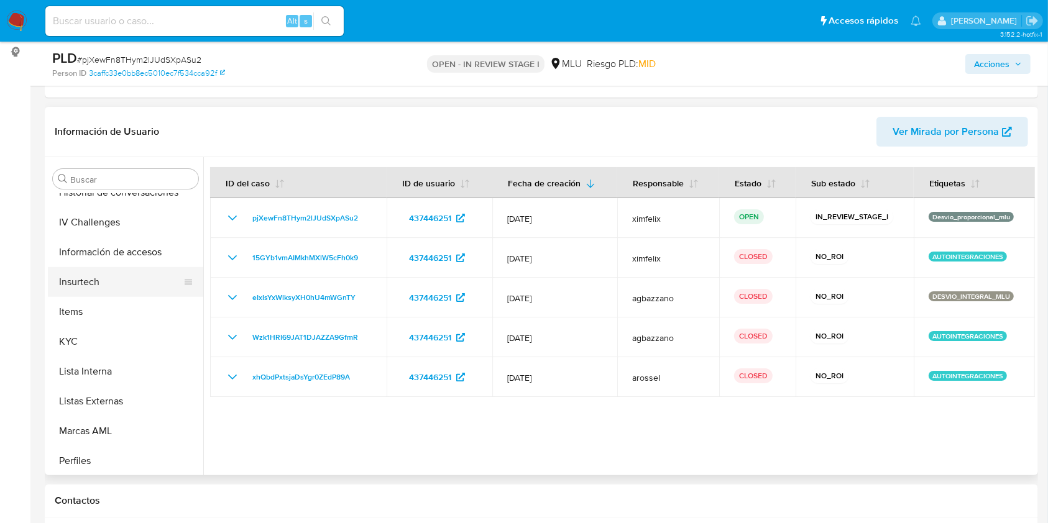
scroll to position [525, 0]
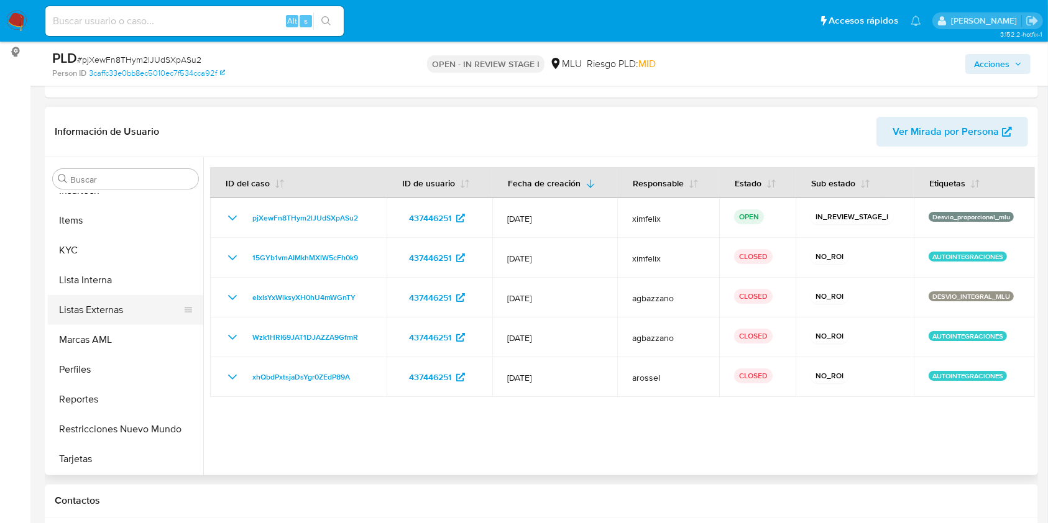
drag, startPoint x: 115, startPoint y: 244, endPoint x: 184, endPoint y: 310, distance: 95.0
click at [114, 244] on button "KYC" at bounding box center [125, 251] width 155 height 30
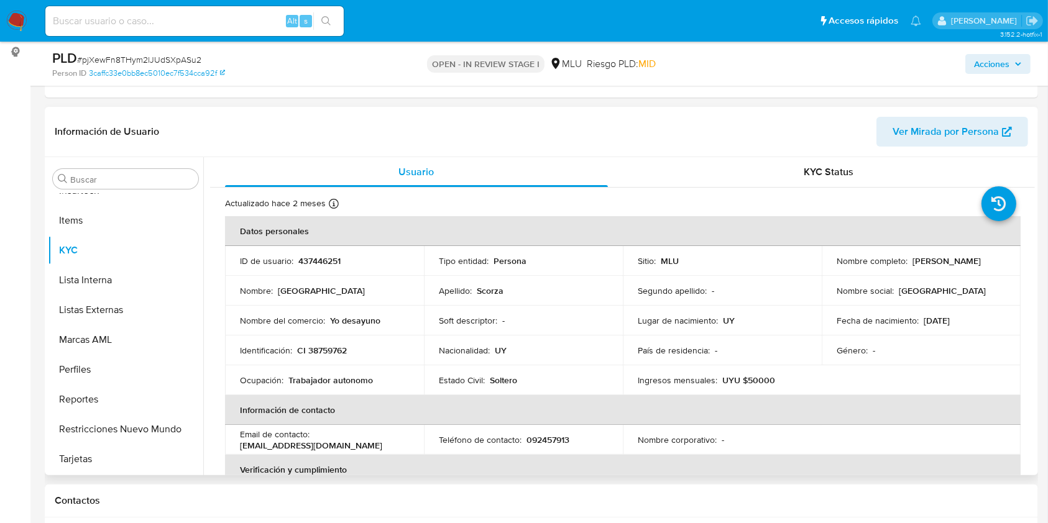
click at [661, 377] on p "Ingresos mensuales :" at bounding box center [678, 380] width 80 height 11
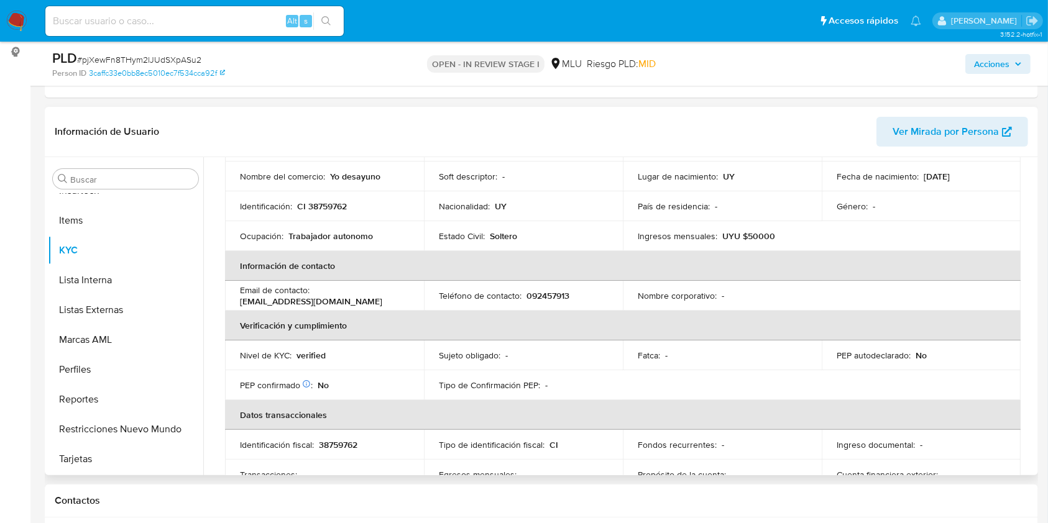
scroll to position [0, 0]
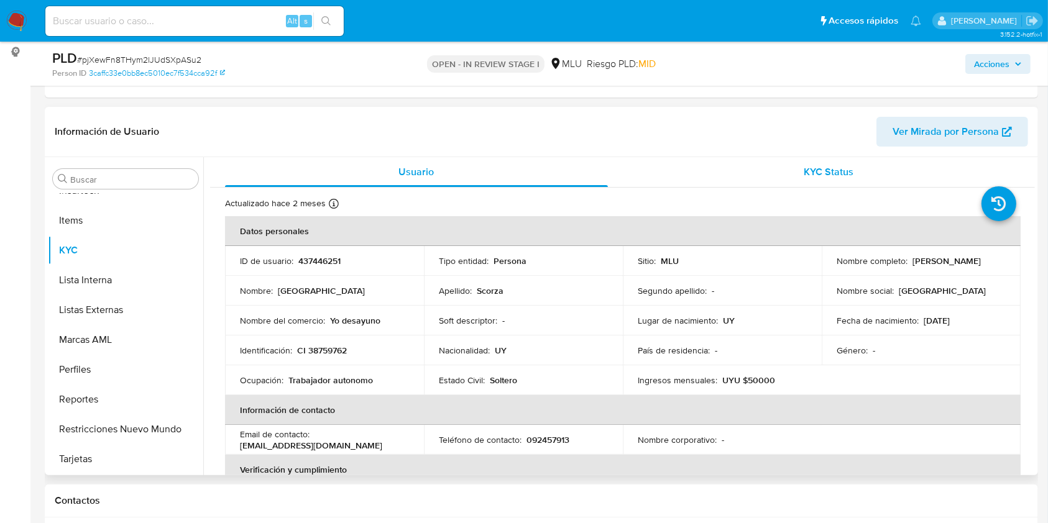
drag, startPoint x: 771, startPoint y: 183, endPoint x: 759, endPoint y: 179, distance: 12.6
click at [771, 181] on div "KYC Status" at bounding box center [829, 172] width 383 height 30
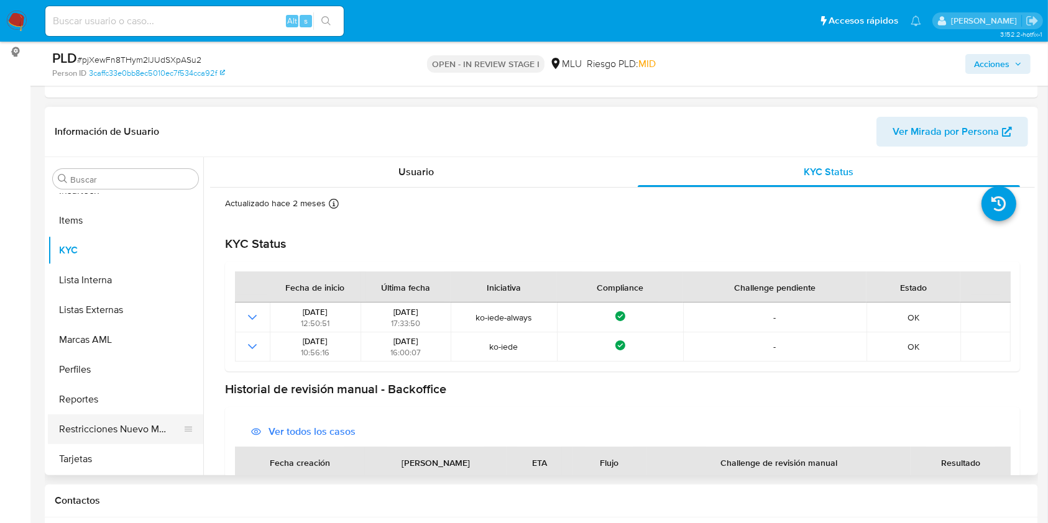
click at [109, 431] on button "Restricciones Nuevo Mundo" at bounding box center [120, 430] width 145 height 30
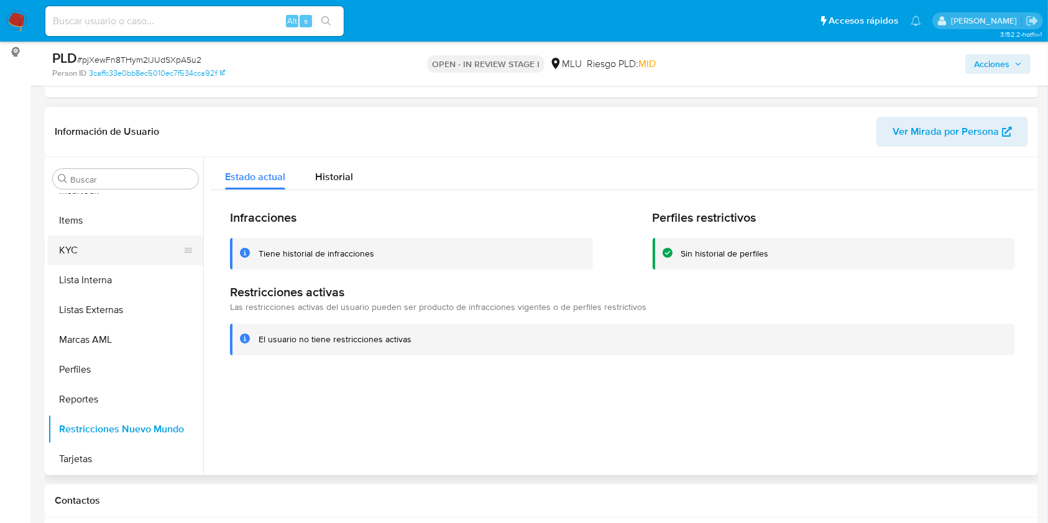
click at [75, 250] on button "KYC" at bounding box center [120, 251] width 145 height 30
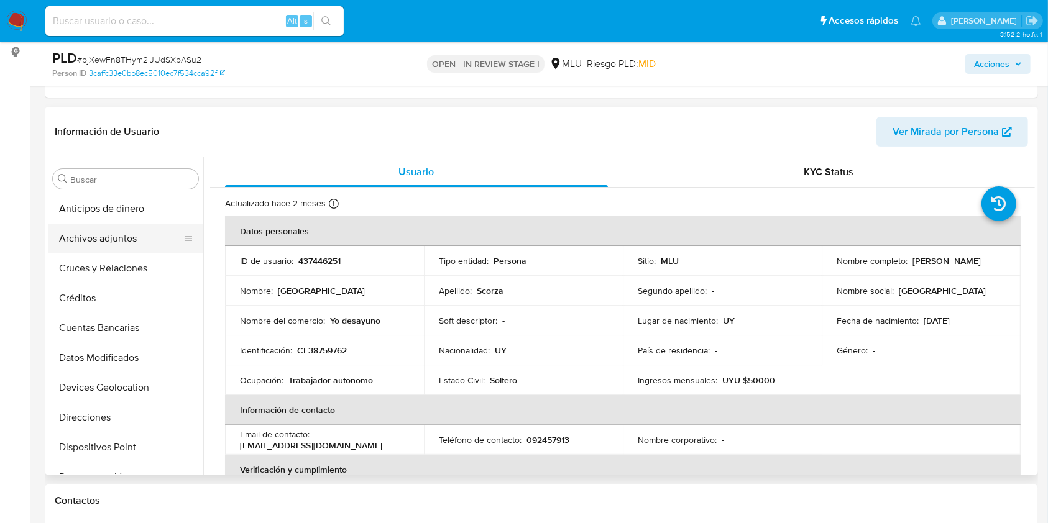
click at [87, 241] on button "Archivos adjuntos" at bounding box center [120, 239] width 145 height 30
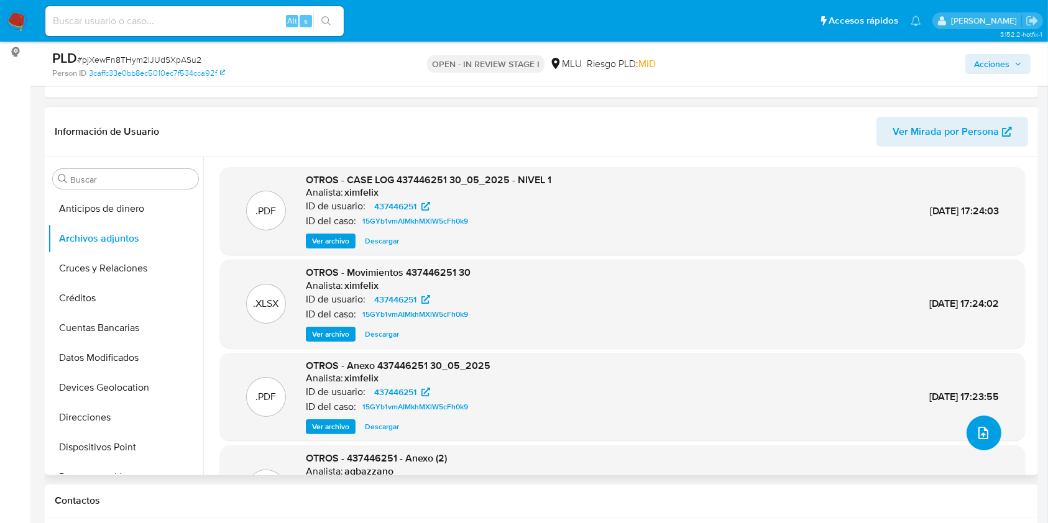
click at [979, 429] on icon "upload-file" at bounding box center [983, 433] width 15 height 15
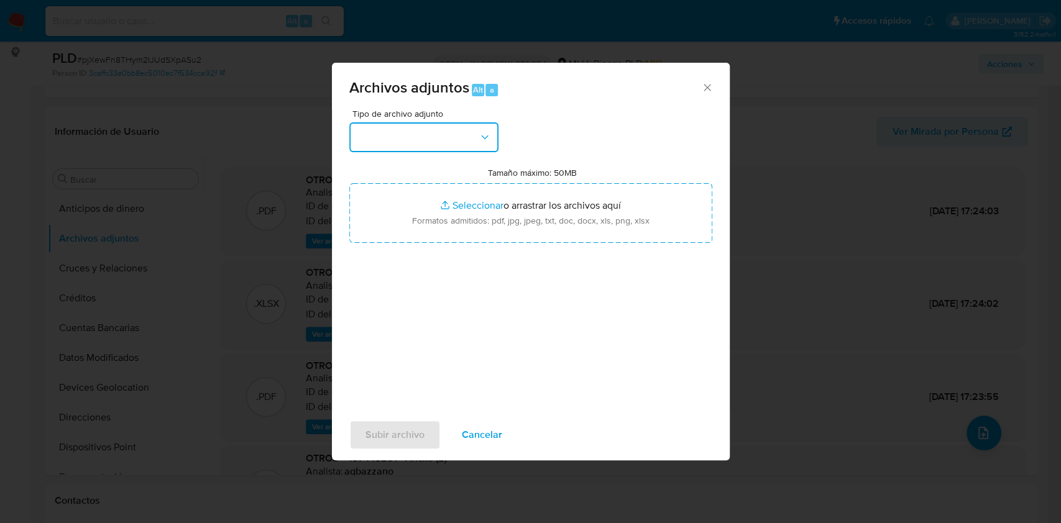
click at [433, 133] on button "button" at bounding box center [423, 137] width 149 height 30
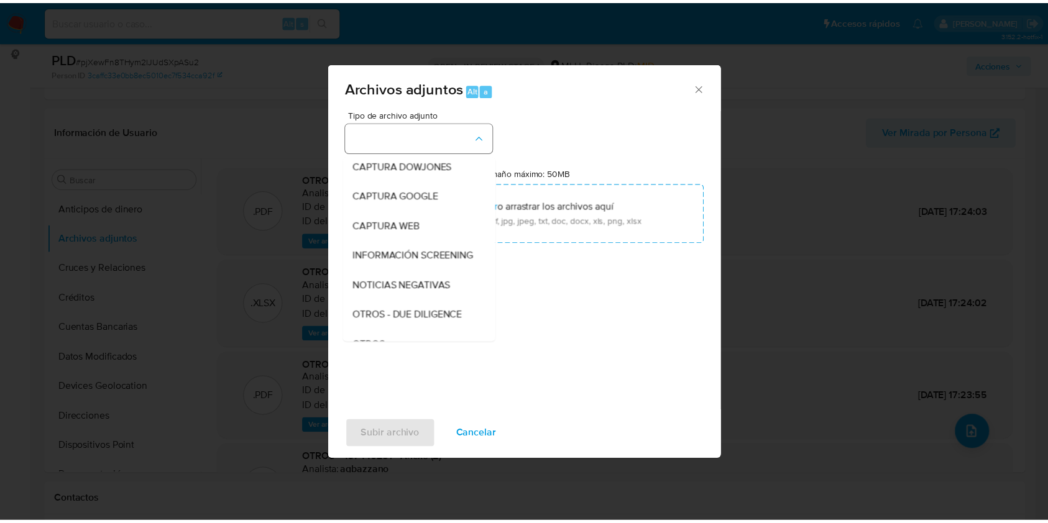
scroll to position [65, 0]
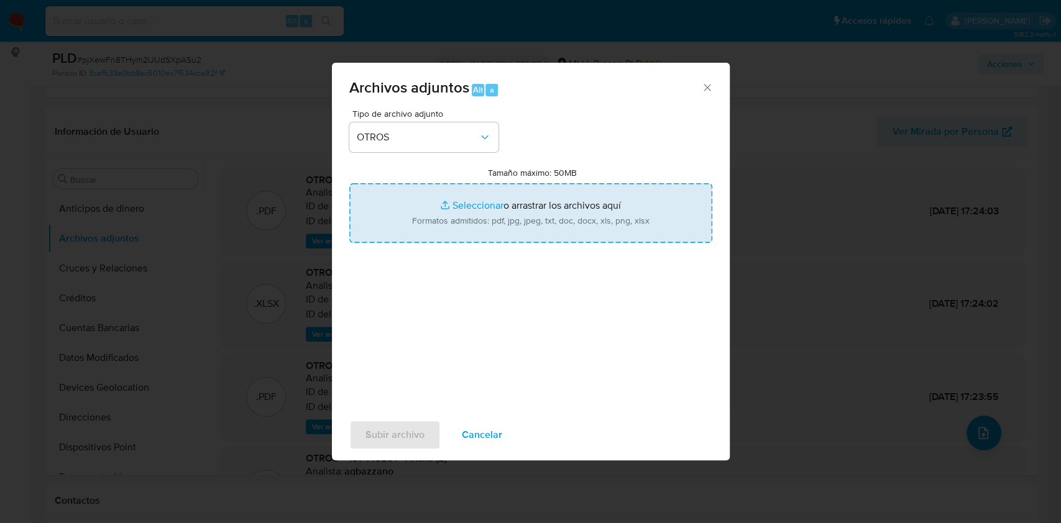
type input "C:\fakepath\Anexo 437446251 13_08_2025.pdf"
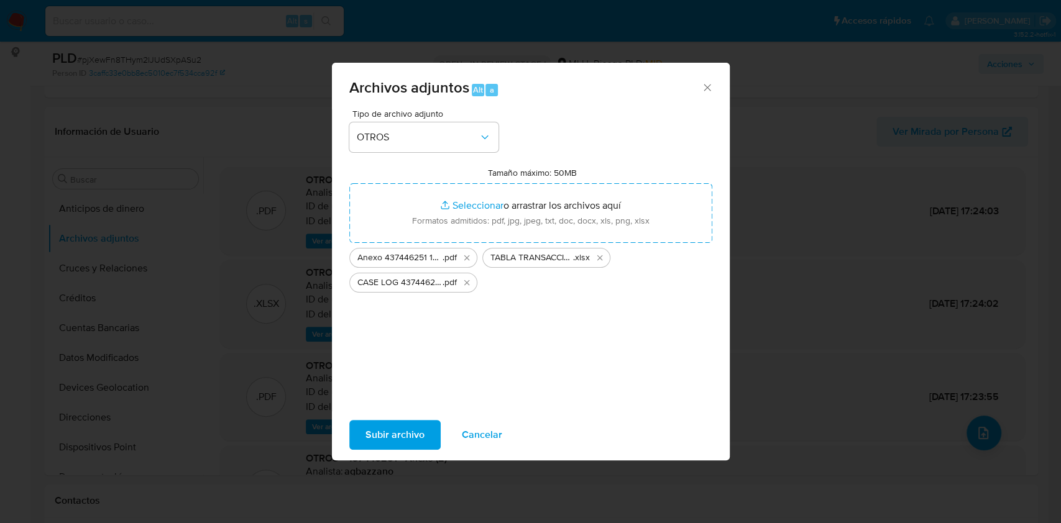
click at [398, 428] on span "Subir archivo" at bounding box center [394, 434] width 59 height 27
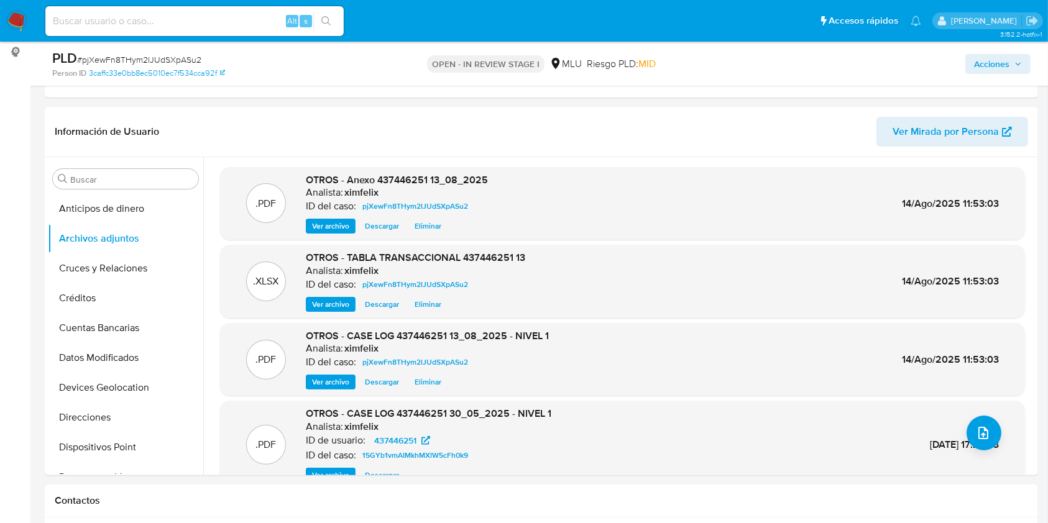
click at [1002, 73] on span "Acciones" at bounding box center [991, 64] width 35 height 20
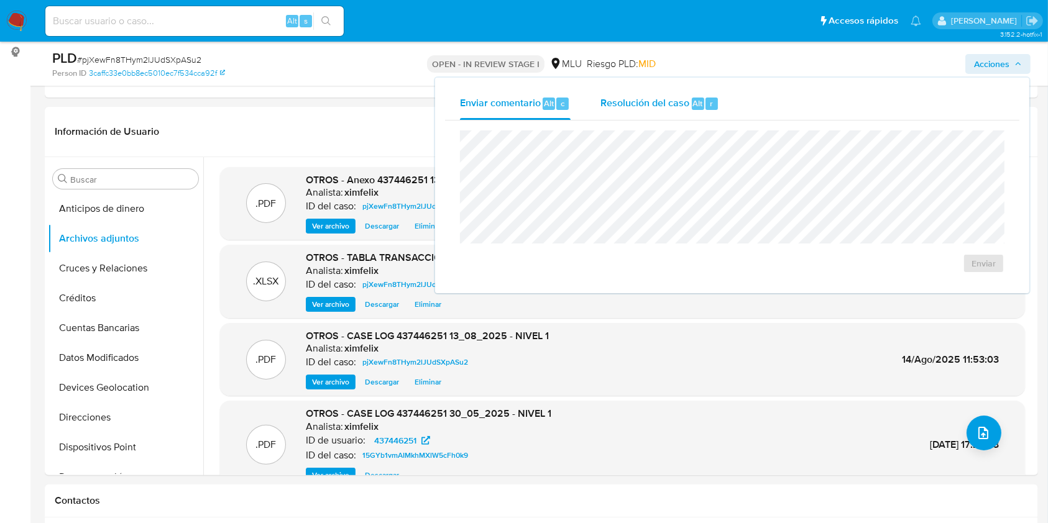
click at [665, 112] on div "Resolución del caso Alt r" at bounding box center [659, 104] width 119 height 32
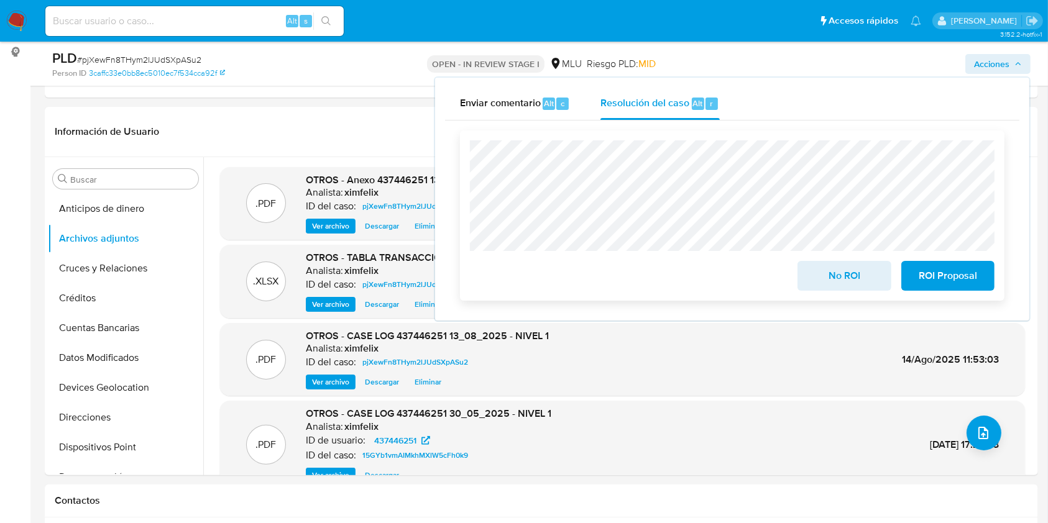
click at [831, 275] on span "No ROI" at bounding box center [844, 275] width 61 height 27
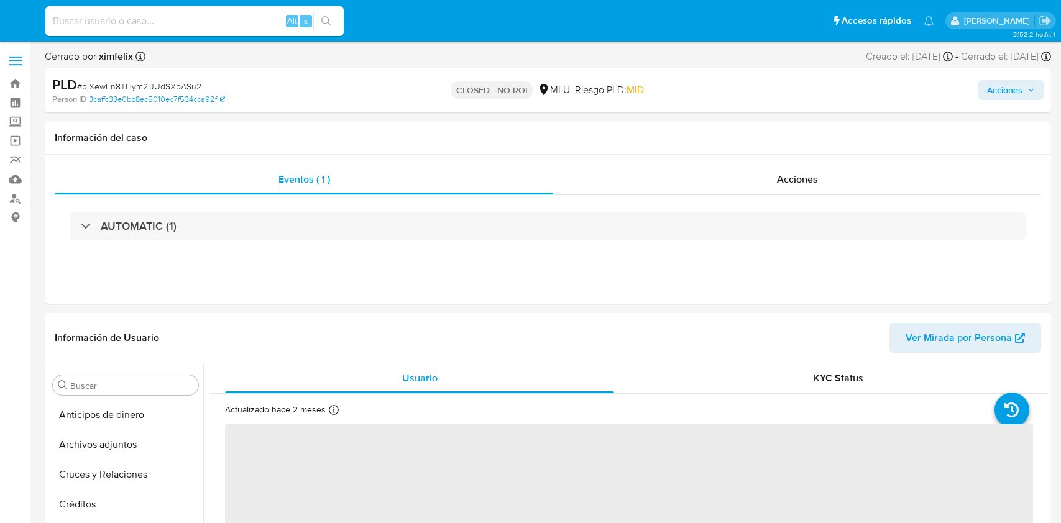
select select "10"
